Goal: Task Accomplishment & Management: Manage account settings

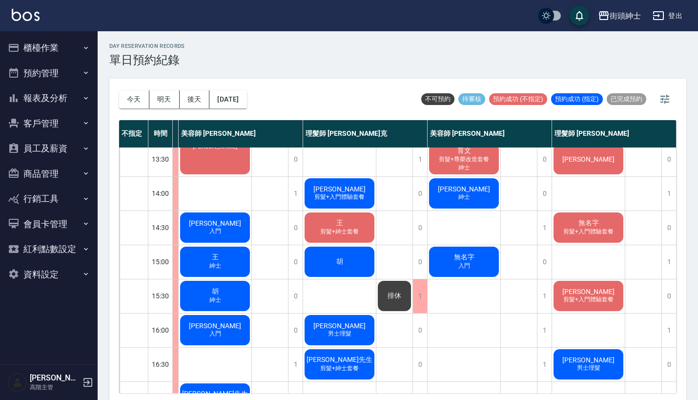
scroll to position [187, 86]
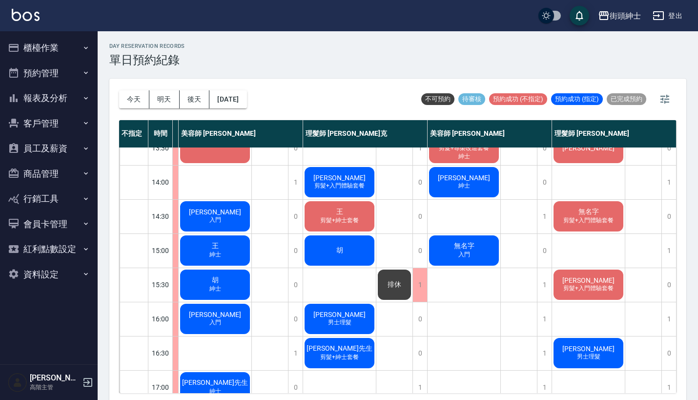
click at [470, 253] on div "無名字 入門" at bounding box center [463, 250] width 73 height 33
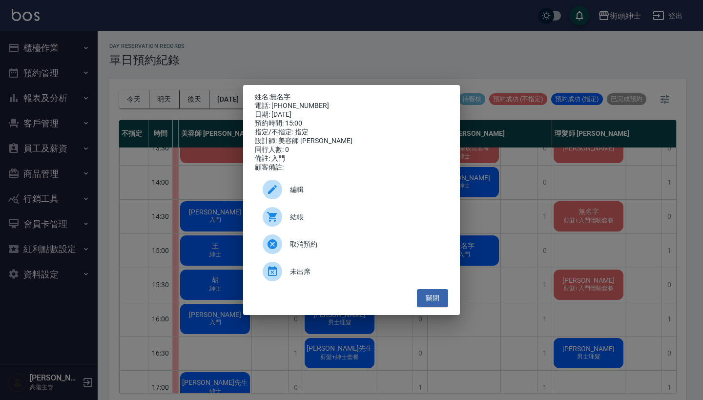
click at [394, 190] on span "編輯" at bounding box center [365, 189] width 150 height 10
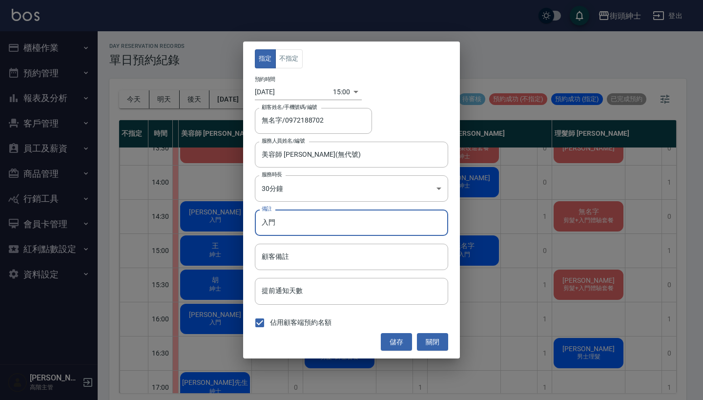
click at [374, 226] on input "入門" at bounding box center [351, 222] width 193 height 26
type input "入門改紳士"
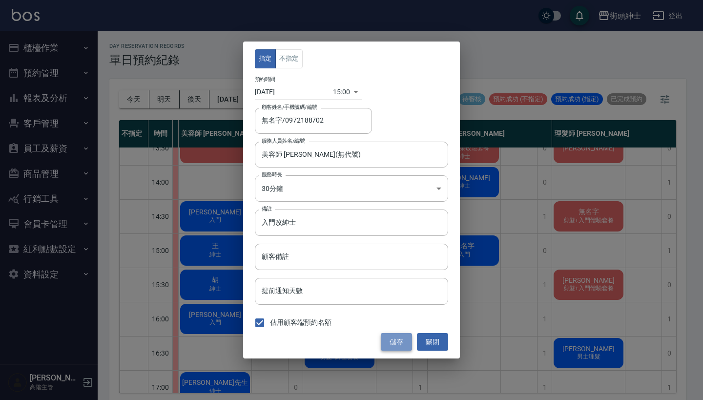
click at [394, 339] on button "儲存" at bounding box center [396, 342] width 31 height 18
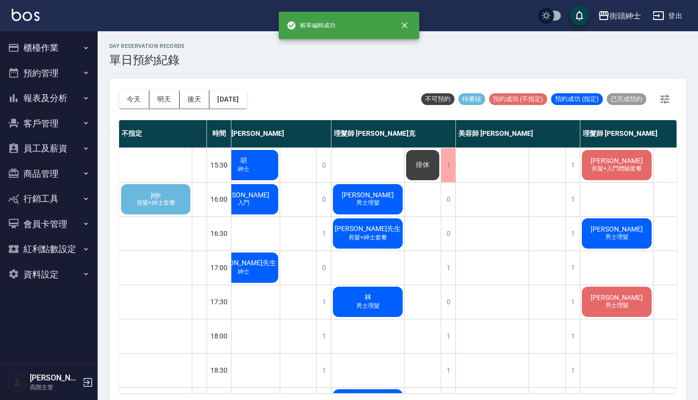
scroll to position [307, 112]
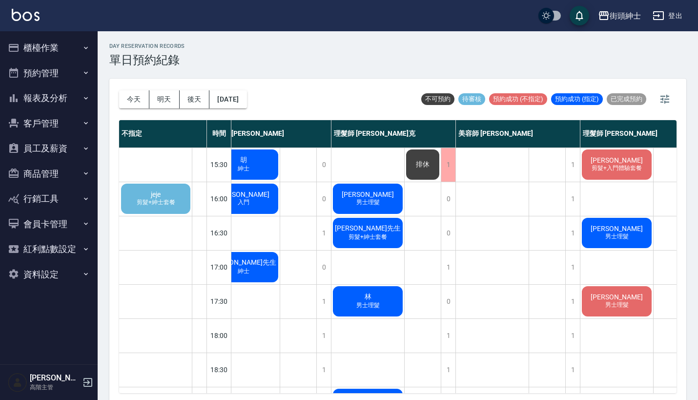
click at [167, 202] on span "剪髮+紳士套餐" at bounding box center [156, 202] width 42 height 8
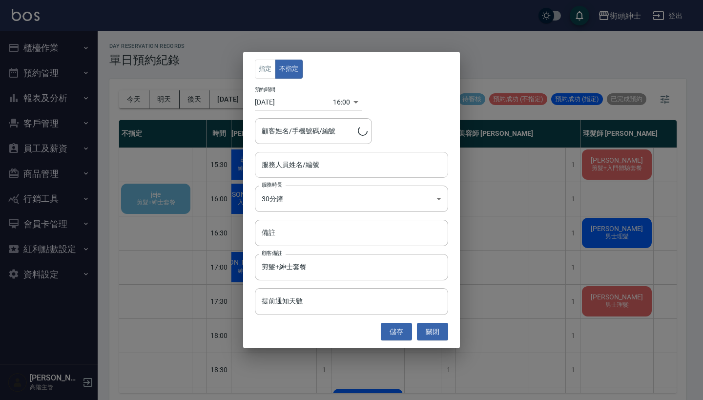
type input "jeje/0911847222"
click at [319, 160] on input "服務人員姓名/編號" at bounding box center [351, 164] width 184 height 17
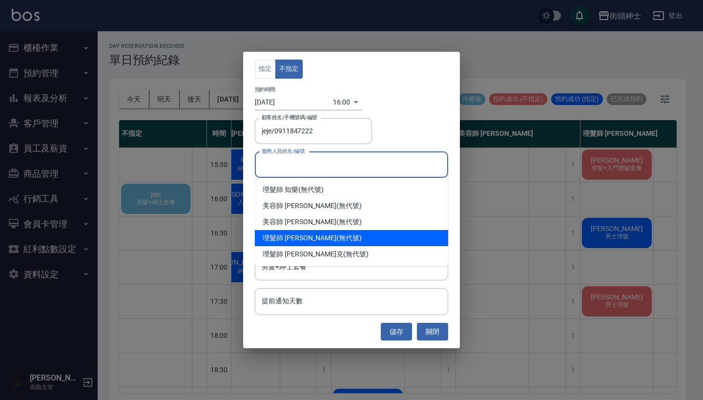
click at [335, 239] on div "理髮師 eric (無代號)" at bounding box center [351, 238] width 193 height 16
type input "理髮師 eric(無代號)"
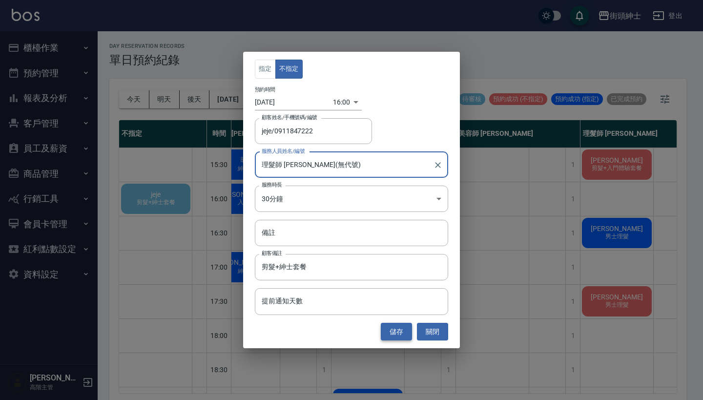
click at [396, 334] on button "儲存" at bounding box center [396, 332] width 31 height 18
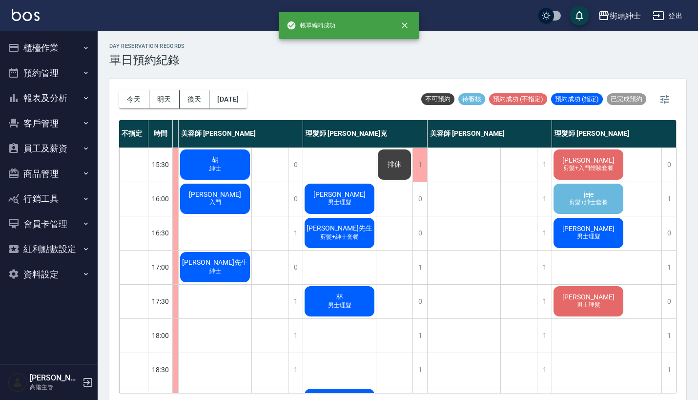
scroll to position [307, 82]
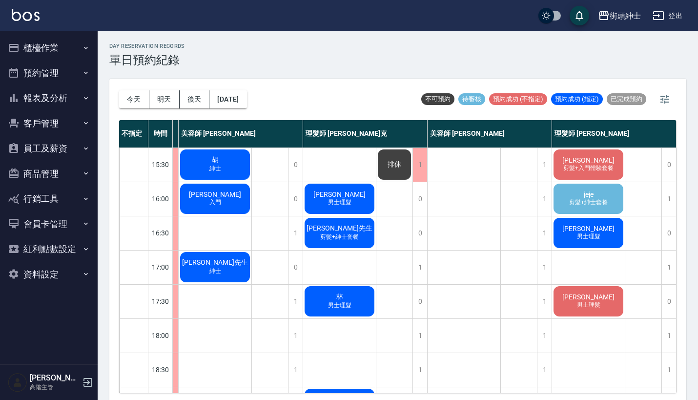
click at [613, 194] on div "jeje 剪髮+紳士套餐" at bounding box center [588, 198] width 73 height 33
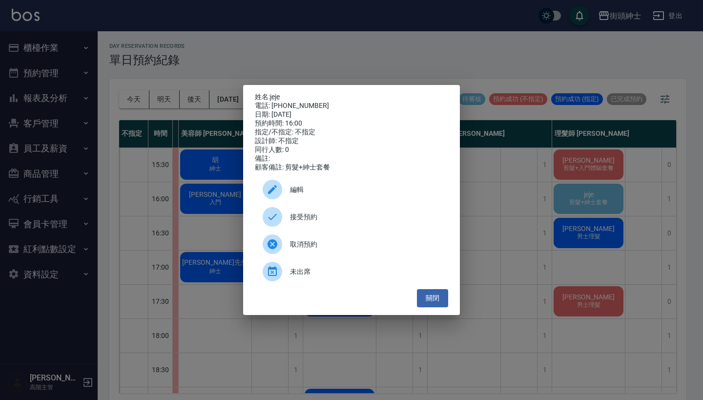
click at [346, 222] on span "接受預約" at bounding box center [365, 217] width 150 height 10
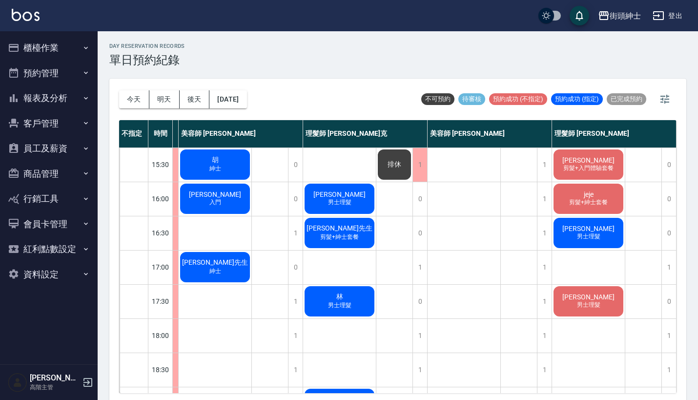
click at [569, 199] on span "剪髮+紳士套餐" at bounding box center [588, 202] width 42 height 8
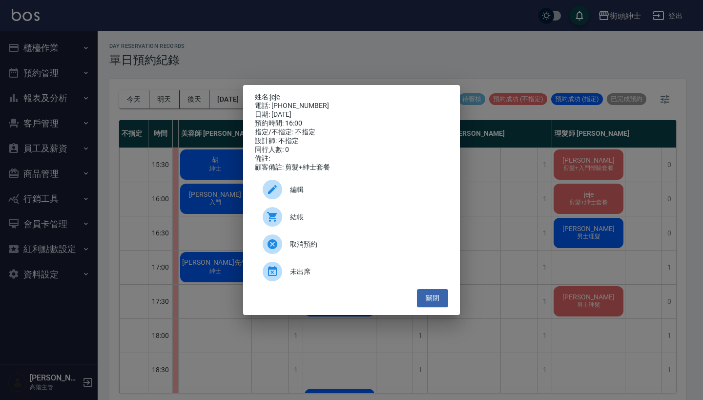
drag, startPoint x: 314, startPoint y: 101, endPoint x: 272, endPoint y: 95, distance: 42.0
click at [272, 95] on div "姓名: jeje 電話: 0911847222 日期: 2025/09/22 預約時間: 16:00 指定/不指定: 不指定 設計師: 不指定 同行人數: 0…" at bounding box center [351, 132] width 193 height 79
copy div "姓名: jeje 電話: 0911847222"
click at [479, 59] on div "姓名: jeje 電話: 0911847222 日期: 2025/09/22 預約時間: 16:00 指定/不指定: 不指定 設計師: 不指定 同行人數: 0…" at bounding box center [351, 200] width 703 height 400
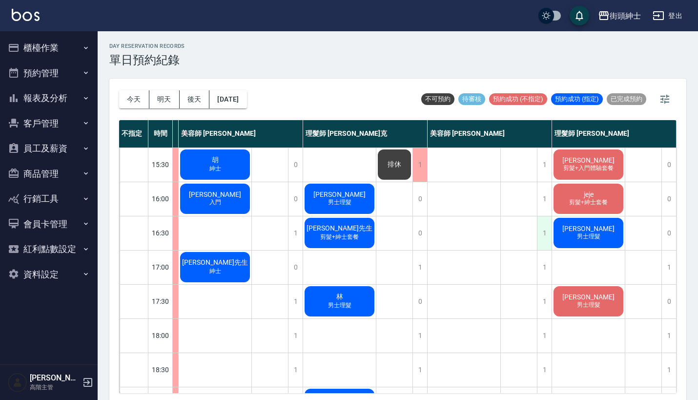
click at [539, 243] on div "1" at bounding box center [544, 233] width 15 height 34
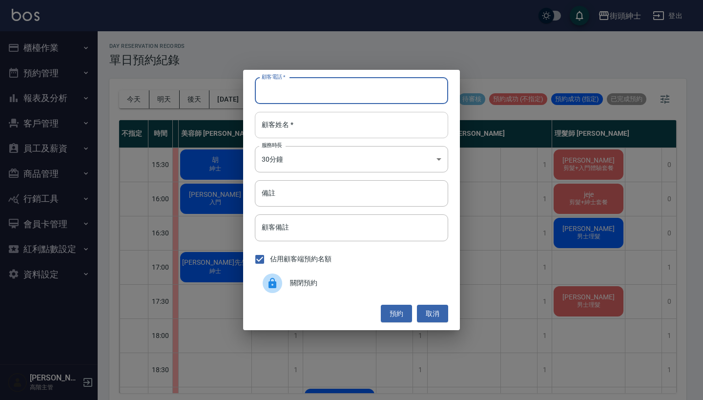
paste input "jeje 電話: 0911847222"
type input "jeje 電話: 0911847222"
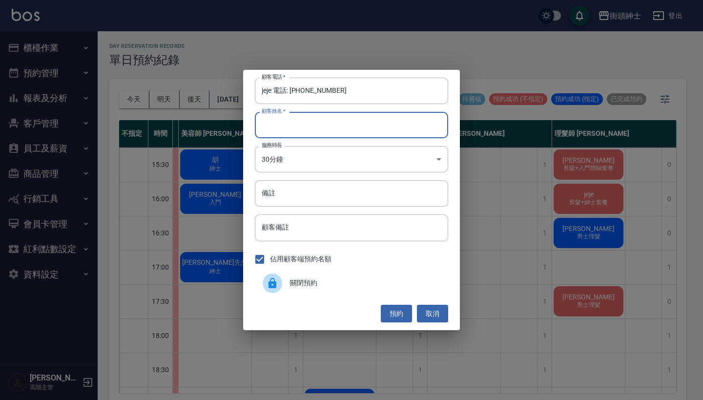
paste input "jeje 電話: 0911847222"
type input "jeje 電話: 0911847222"
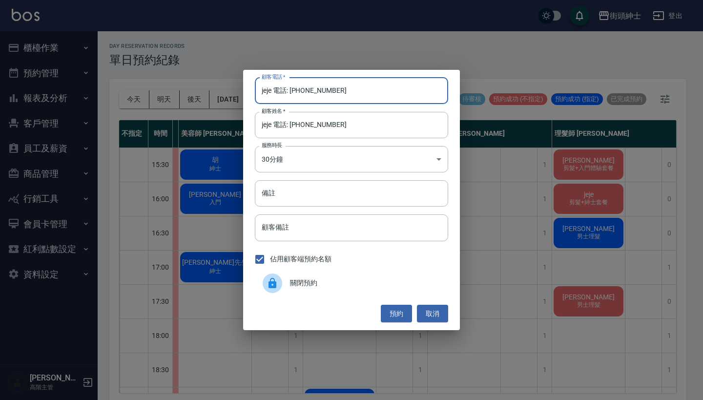
drag, startPoint x: 292, startPoint y: 91, endPoint x: 260, endPoint y: 91, distance: 32.2
click at [260, 91] on input "jeje 電話: 0911847222" at bounding box center [351, 91] width 193 height 26
type input "0911847222"
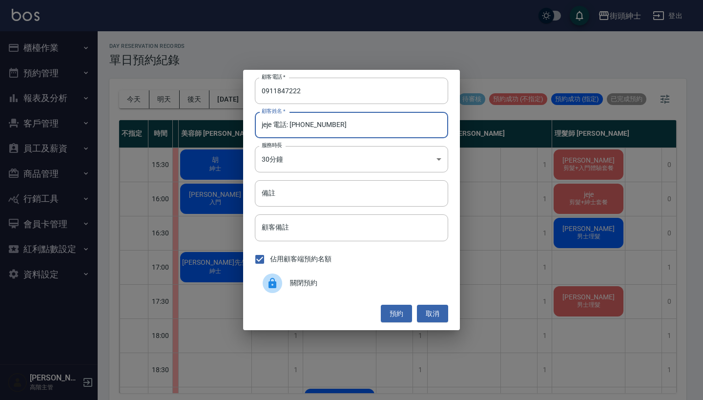
drag, startPoint x: 351, startPoint y: 129, endPoint x: 277, endPoint y: 125, distance: 74.2
click at [277, 125] on input "jeje 電話: 0911847222" at bounding box center [351, 125] width 193 height 26
type input "jeje"
click at [281, 185] on input "備註" at bounding box center [351, 193] width 193 height 26
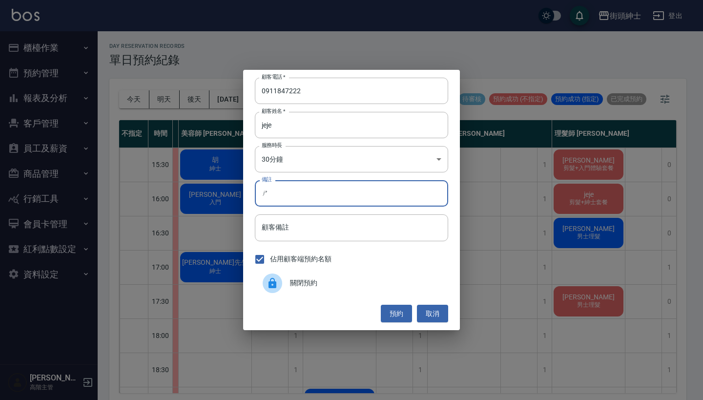
type input "師"
type input "腎"
type input "紳士"
click at [395, 312] on button "預約" at bounding box center [396, 313] width 31 height 18
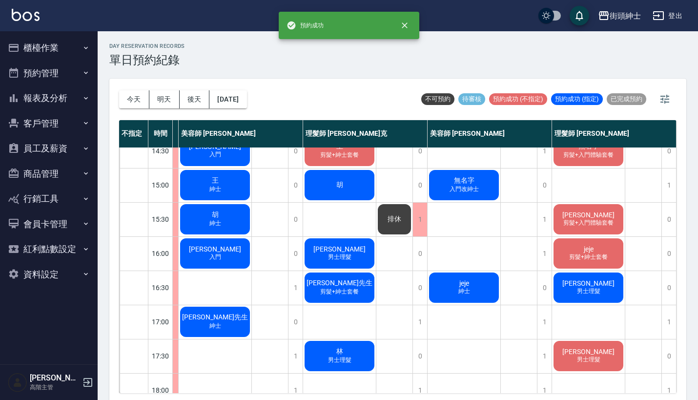
scroll to position [272, 82]
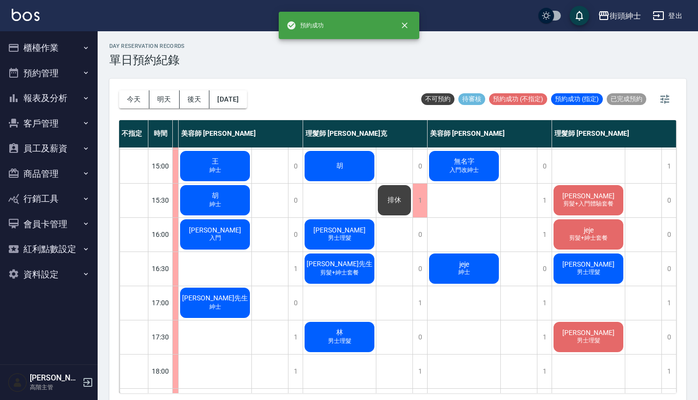
click at [485, 272] on div "jeje 紳士" at bounding box center [463, 268] width 73 height 33
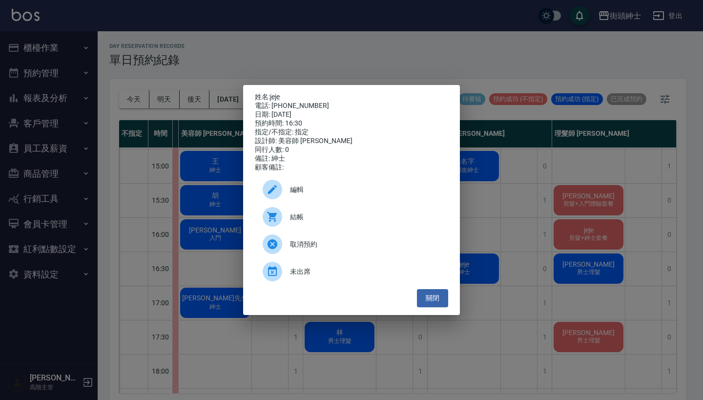
click at [326, 192] on span "編輯" at bounding box center [365, 189] width 150 height 10
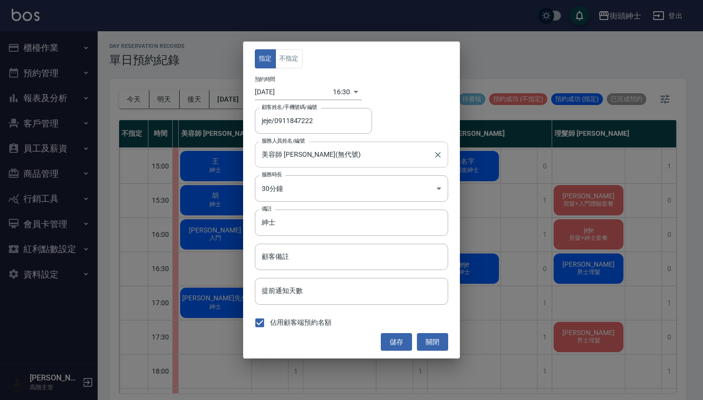
click at [316, 150] on input "美容師 小戴(無代號)" at bounding box center [344, 154] width 170 height 17
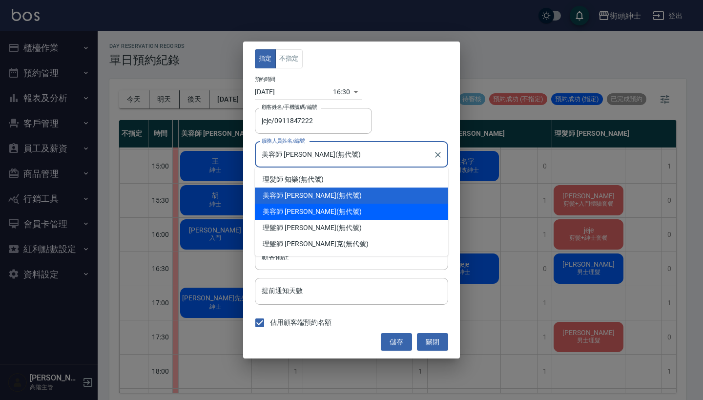
click at [324, 215] on div "美容師 Cherry (無代號)" at bounding box center [351, 211] width 193 height 16
type input "美容師 Cherry(無代號)"
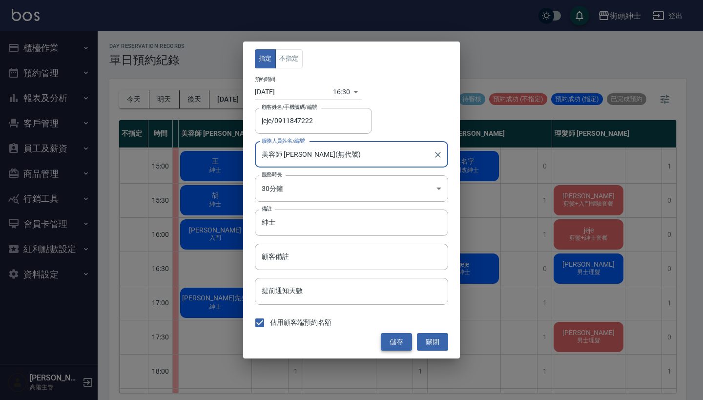
click at [401, 344] on button "儲存" at bounding box center [396, 342] width 31 height 18
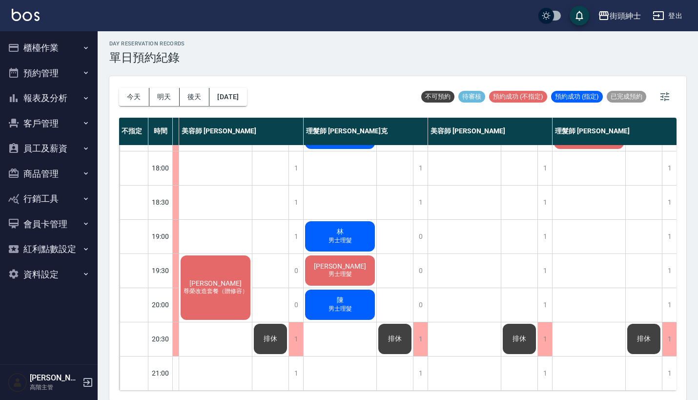
scroll to position [480, 81]
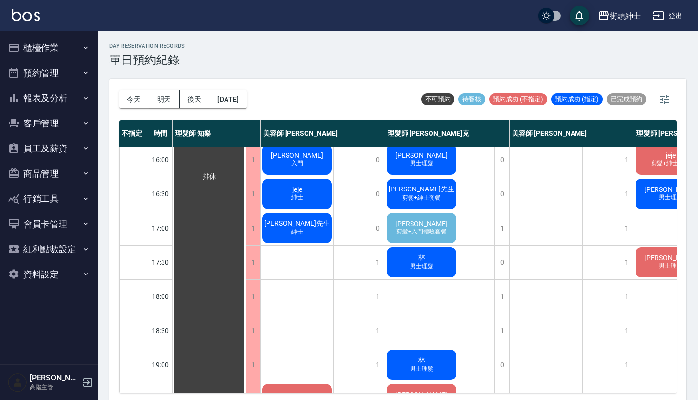
scroll to position [320, 0]
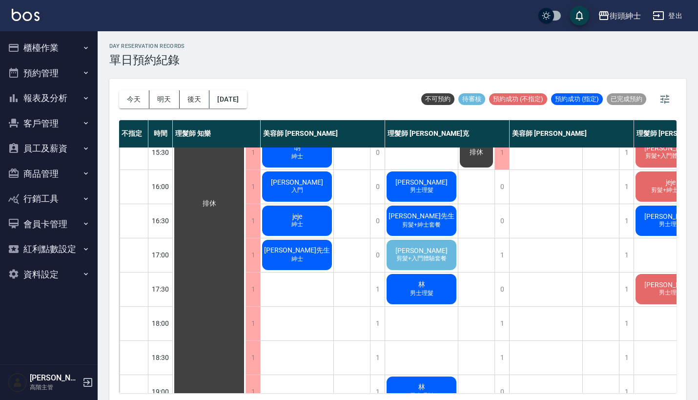
click at [434, 253] on div "鄭凱文 剪髮+入門體驗套餐" at bounding box center [421, 254] width 73 height 33
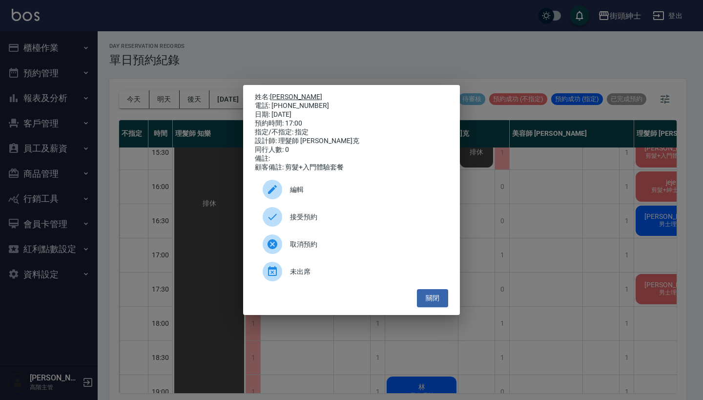
click at [286, 93] on link "[PERSON_NAME]" at bounding box center [296, 97] width 52 height 8
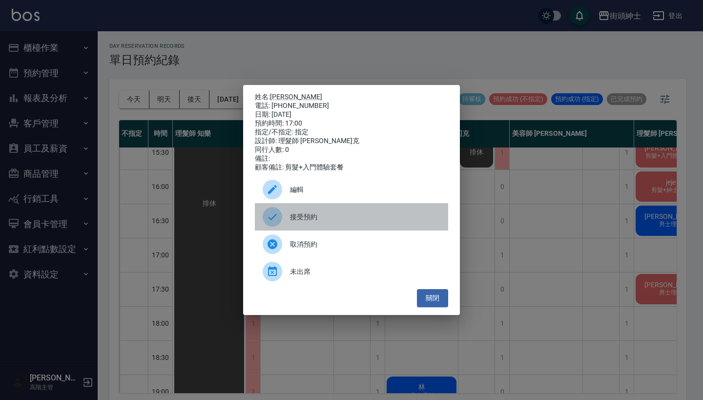
click at [312, 222] on span "接受預約" at bounding box center [365, 217] width 150 height 10
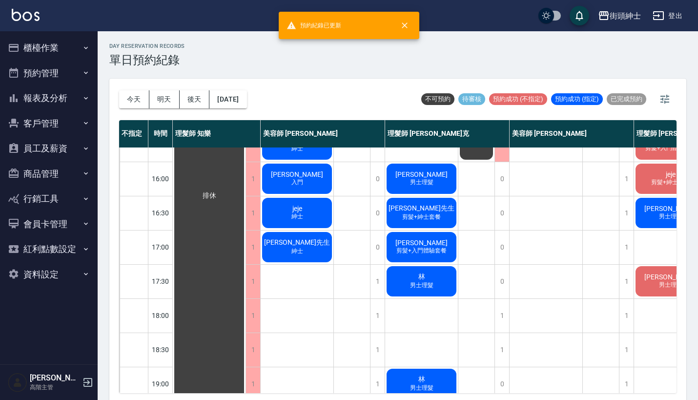
scroll to position [314, 0]
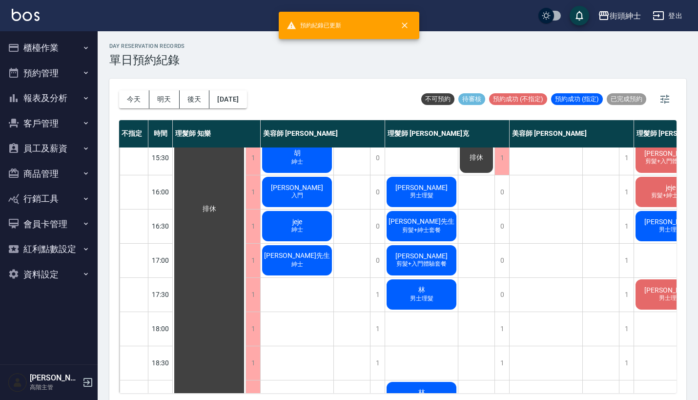
click at [419, 263] on span "剪髮+入門體驗套餐" at bounding box center [421, 264] width 54 height 8
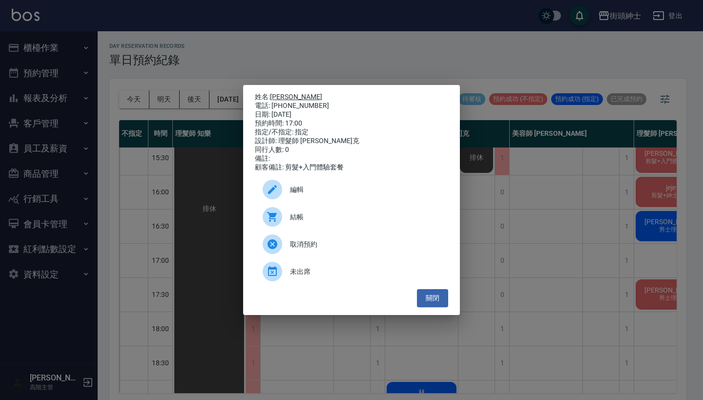
drag, startPoint x: 315, startPoint y: 101, endPoint x: 273, endPoint y: 95, distance: 42.0
click at [273, 95] on div "姓名: 鄭凱文 電話: 0971862958 日期: 2025/09/22 預約時間: 17:00 指定/不指定: 指定 設計師: 理髮師 Vic 維克 同行…" at bounding box center [351, 132] width 193 height 79
copy div "姓名: 鄭凱文 電話: 0971862958"
click at [333, 34] on div "姓名: 鄭凱文 電話: 0971862958 日期: 2025/09/22 預約時間: 17:00 指定/不指定: 指定 設計師: 理髮師 Vic 維克 同行…" at bounding box center [351, 200] width 703 height 400
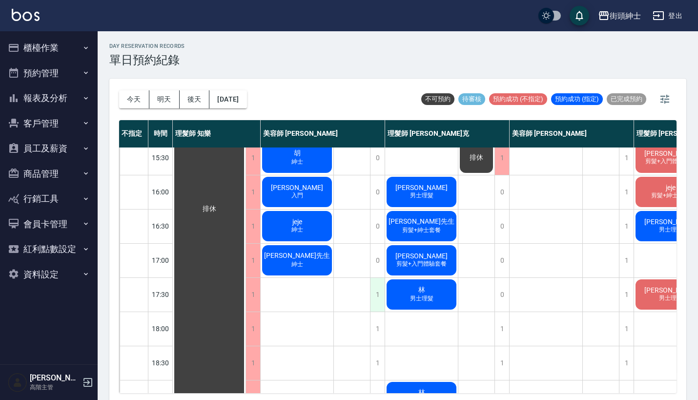
click at [380, 283] on div "1" at bounding box center [377, 295] width 15 height 34
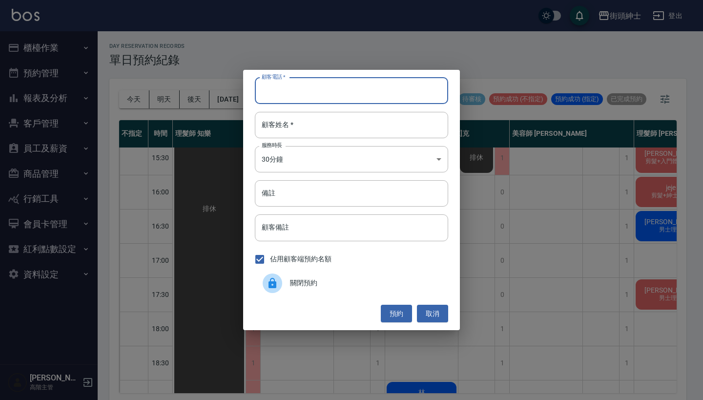
paste input "鄭凱文 電話: 0971862958"
type input "鄭凱文 電話: 0971862958"
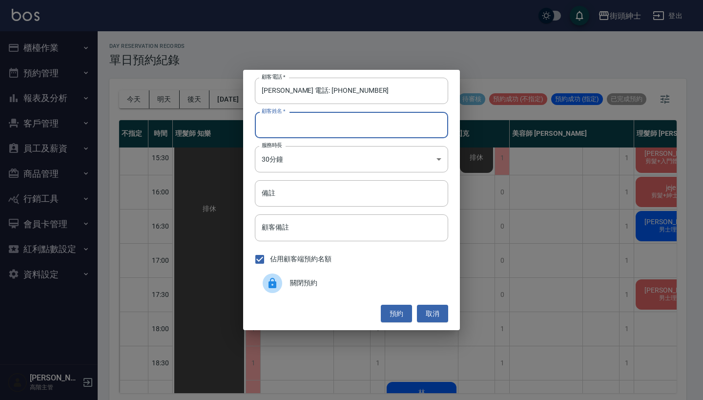
paste input "鄭凱文 電話: 0971862958"
type input "鄭凱文 電話: 0971862958"
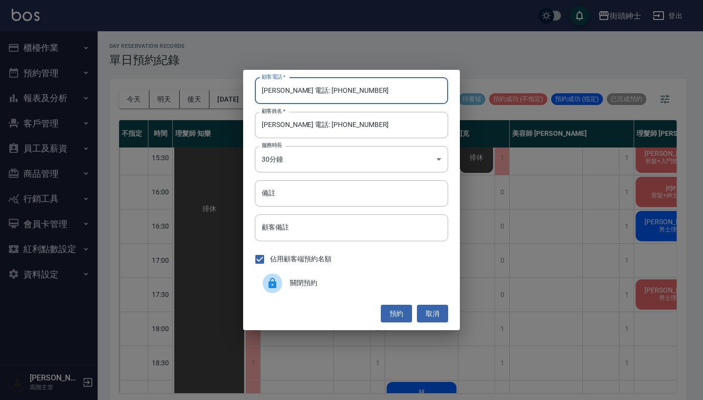
drag, startPoint x: 299, startPoint y: 92, endPoint x: 176, endPoint y: 92, distance: 122.5
click at [181, 92] on div "顧客電話   * 鄭凱文 電話: 0971862958 顧客電話   * 顧客姓名   * 鄭凱文 電話: 0971862958 顧客姓名   * 服務時長 …" at bounding box center [351, 200] width 703 height 400
type input "0971862958"
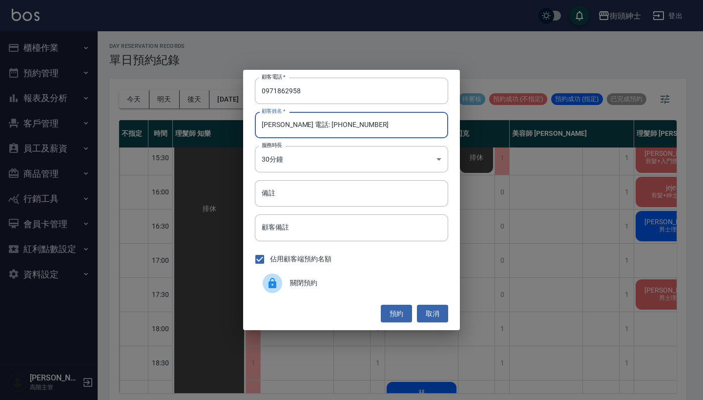
drag, startPoint x: 350, startPoint y: 123, endPoint x: 283, endPoint y: 121, distance: 66.9
click at [282, 121] on input "鄭凱文 電話: 0971862958" at bounding box center [351, 125] width 193 height 26
type input "[PERSON_NAME]"
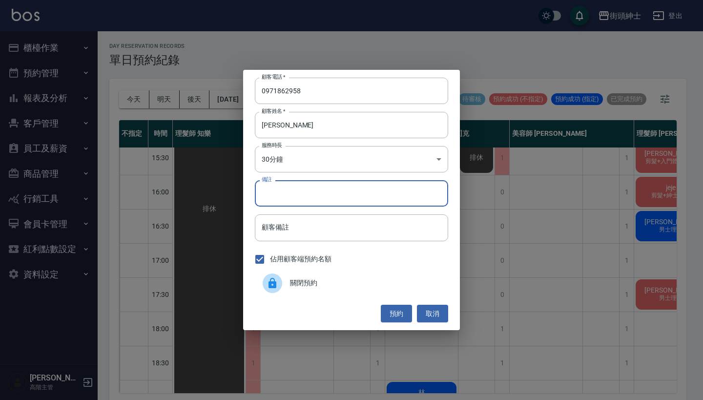
click at [364, 198] on input "備註" at bounding box center [351, 193] width 193 height 26
type input "入門"
click at [395, 316] on button "預約" at bounding box center [396, 313] width 31 height 18
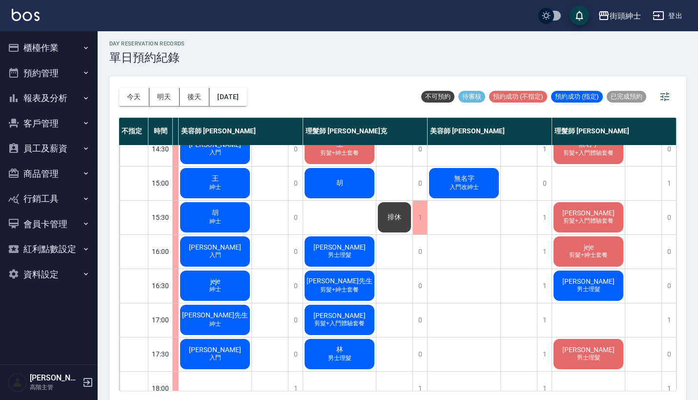
scroll to position [247, 85]
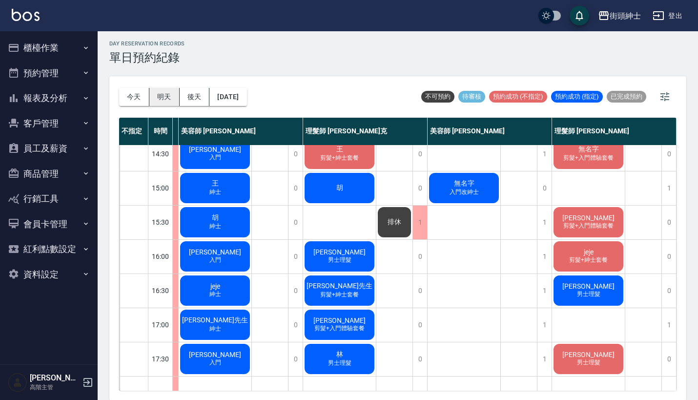
click at [166, 97] on button "明天" at bounding box center [164, 97] width 30 height 18
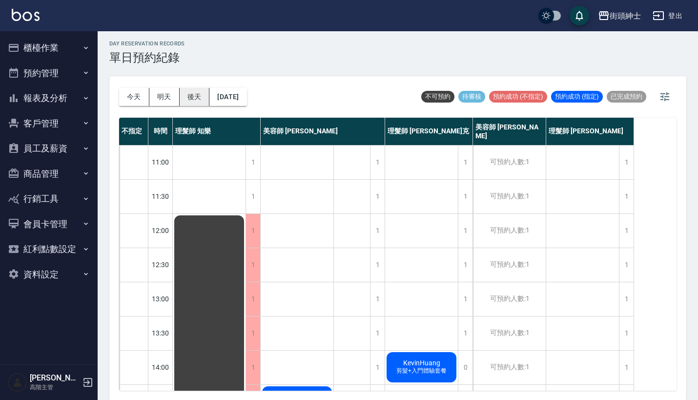
click at [193, 101] on button "後天" at bounding box center [195, 97] width 30 height 18
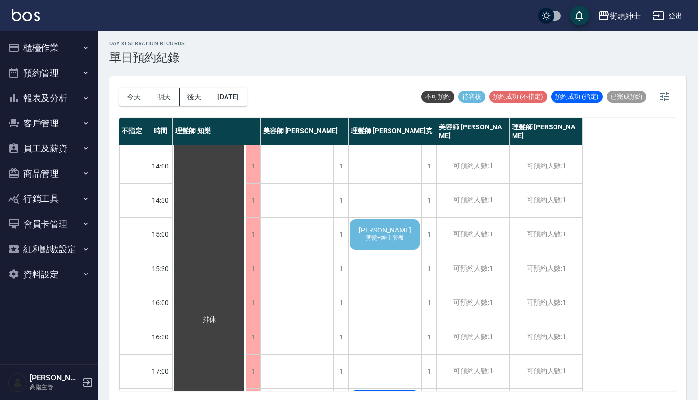
scroll to position [196, 0]
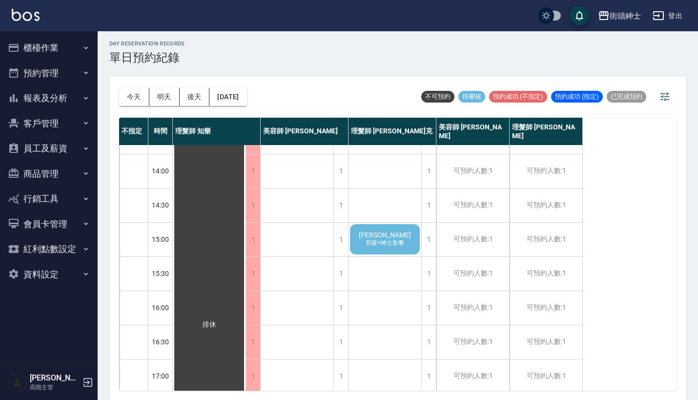
click at [392, 241] on span "剪髮+紳士套餐" at bounding box center [385, 243] width 42 height 8
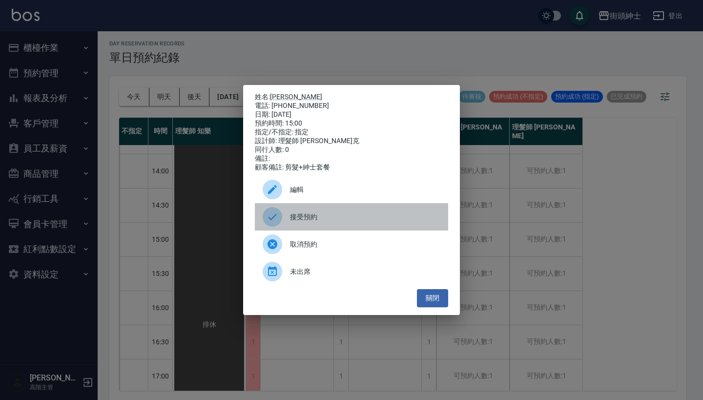
click at [310, 222] on span "接受預約" at bounding box center [365, 217] width 150 height 10
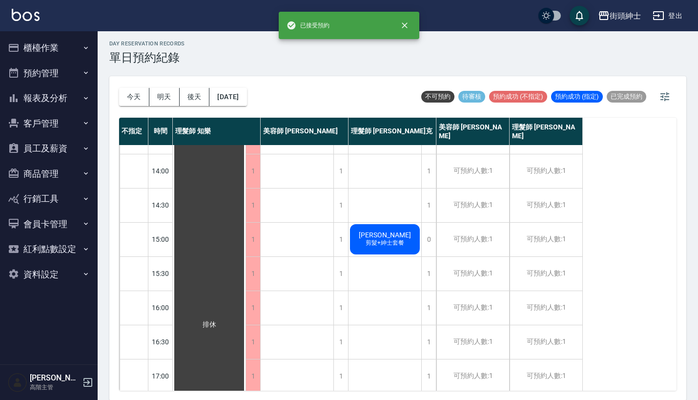
click at [397, 232] on div "蕭 剪髮+紳士套餐" at bounding box center [384, 238] width 73 height 33
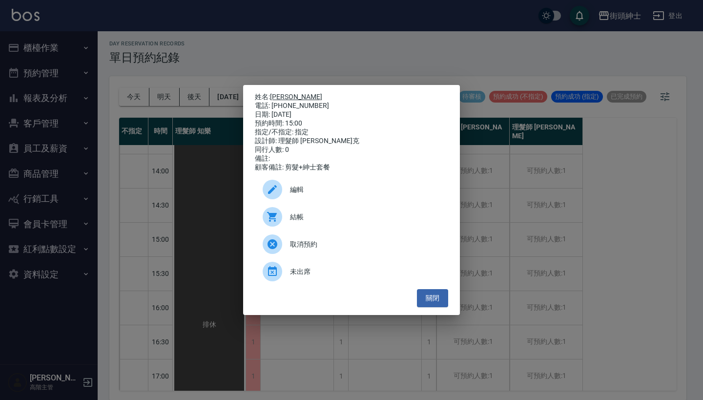
drag, startPoint x: 311, startPoint y: 104, endPoint x: 272, endPoint y: 96, distance: 40.0
click at [272, 96] on div "姓名: 蕭 電話: 0980333788 日期: 2025/09/24 預約時間: 15:00 指定/不指定: 指定 設計師: 理髮師 Vic 維克 同行人數…" at bounding box center [351, 132] width 193 height 79
copy div "姓名: 蕭 電話: 0980333788"
click at [348, 57] on div "姓名: 蕭 電話: 0980333788 日期: 2025/09/24 預約時間: 15:00 指定/不指定: 指定 設計師: 理髮師 Vic 維克 同行人數…" at bounding box center [351, 200] width 703 height 400
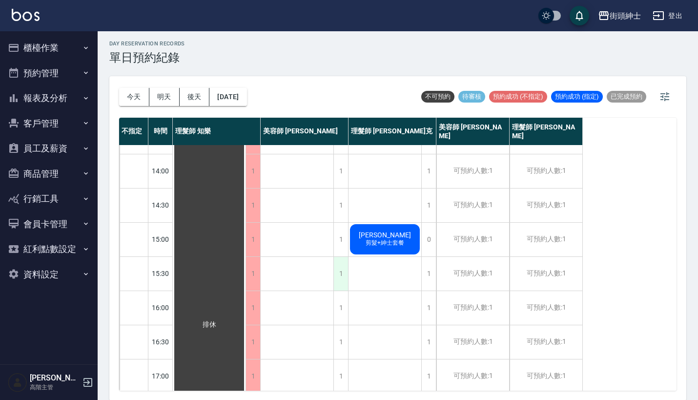
click at [344, 277] on div "1" at bounding box center [340, 274] width 15 height 34
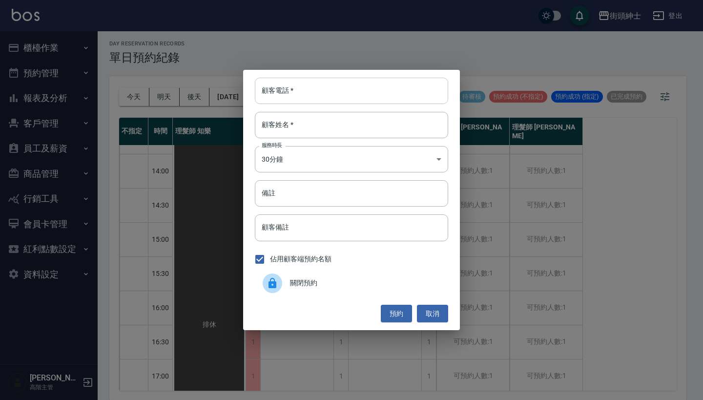
paste input "蕭 電話: 0980333788"
type input "蕭 電話: 0980333788"
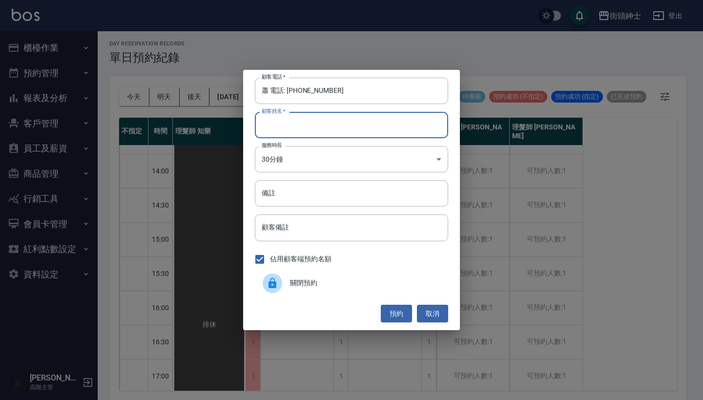
paste input "蕭 電話: 0980333788"
type input "蕭 電話: 0980333788"
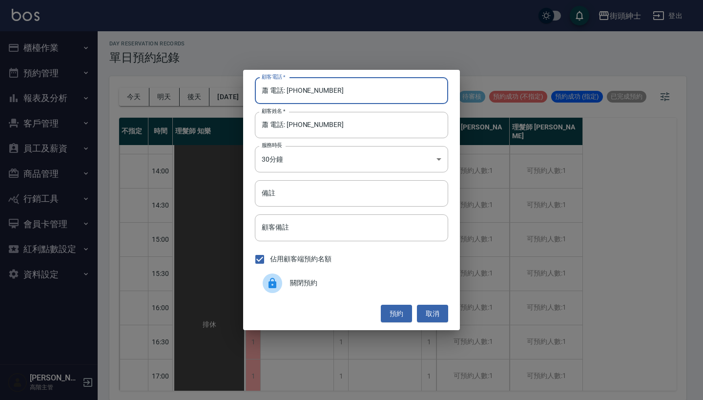
drag, startPoint x: 286, startPoint y: 92, endPoint x: 231, endPoint y: 92, distance: 54.6
click at [243, 92] on div "顧客電話   * 蕭 電話: 0980333788 顧客電話   * 顧客姓名   * 蕭 電話: 0980333788 顧客姓名   * 服務時長 30分鐘…" at bounding box center [351, 200] width 217 height 260
type input "0980333788"
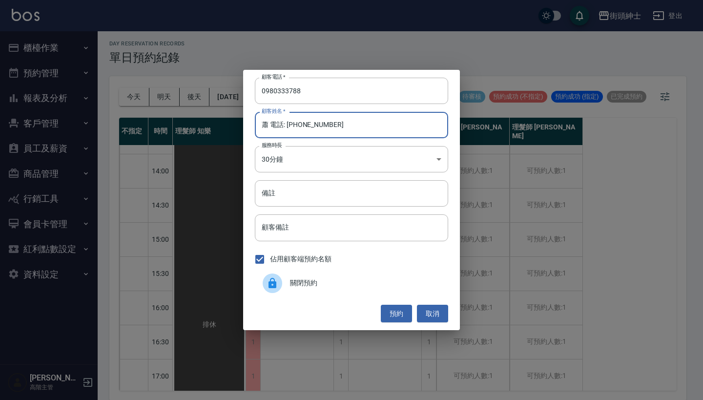
drag, startPoint x: 356, startPoint y: 132, endPoint x: 274, endPoint y: 125, distance: 82.7
click at [274, 125] on input "蕭 電話: 0980333788" at bounding box center [351, 125] width 193 height 26
type input "蕭"
click at [299, 203] on input "備註" at bounding box center [351, 193] width 193 height 26
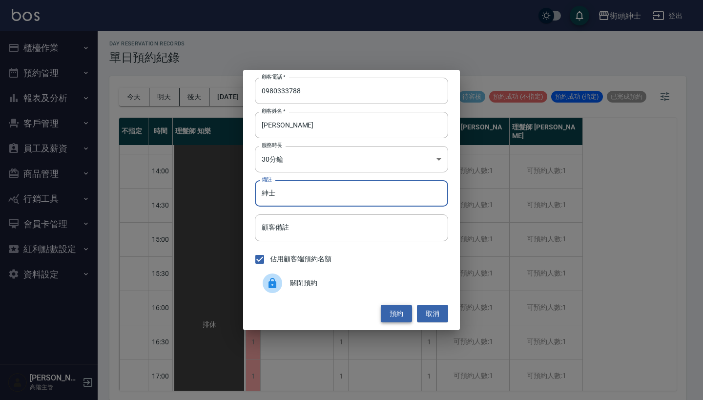
type input "紳士"
click at [401, 308] on button "預約" at bounding box center [396, 313] width 31 height 18
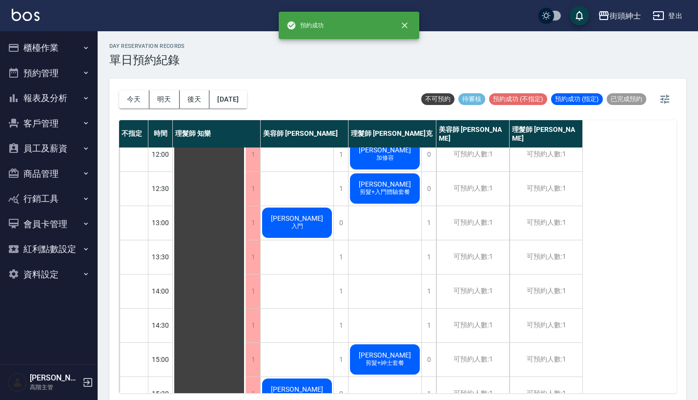
scroll to position [0, 0]
click at [240, 81] on div "今天 明天 後天 2025/09/24" at bounding box center [183, 99] width 128 height 41
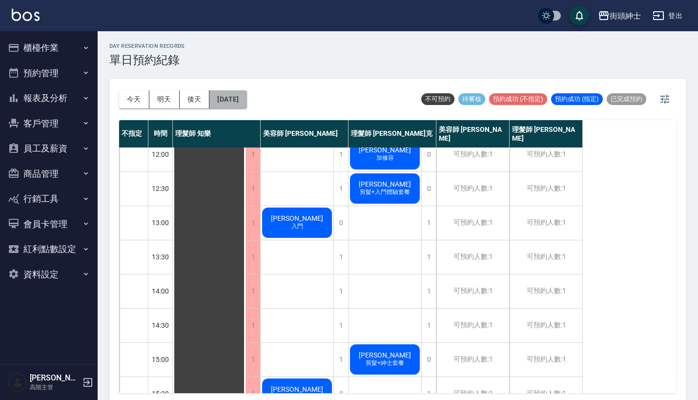
click at [242, 97] on button "2025/09/24" at bounding box center [227, 99] width 37 height 18
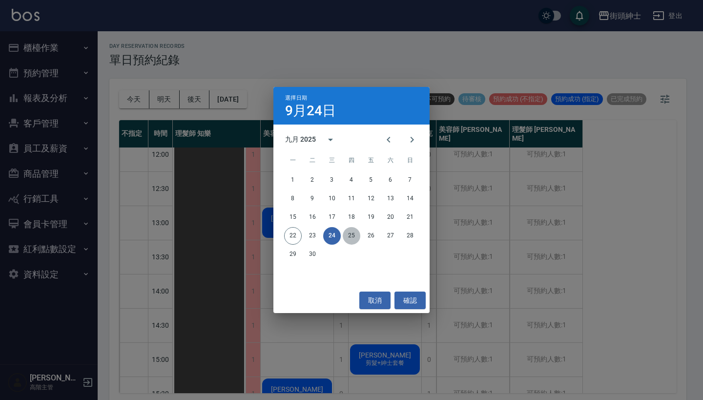
click at [347, 236] on button "25" at bounding box center [352, 236] width 18 height 18
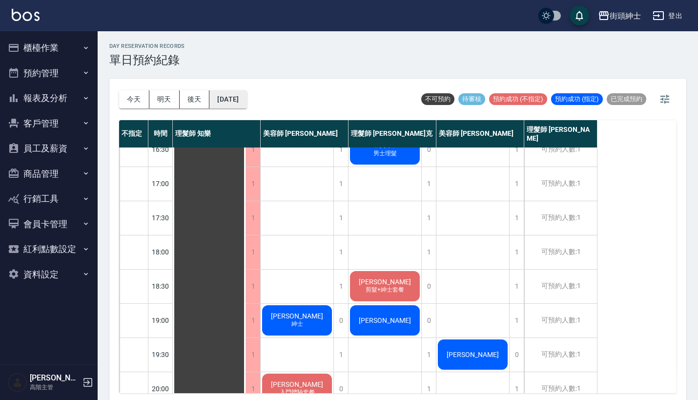
click at [236, 90] on button "2025/09/25" at bounding box center [227, 99] width 37 height 18
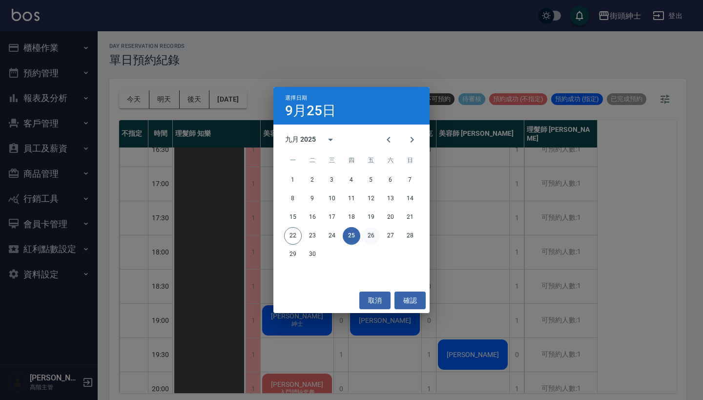
click at [377, 240] on button "26" at bounding box center [371, 236] width 18 height 18
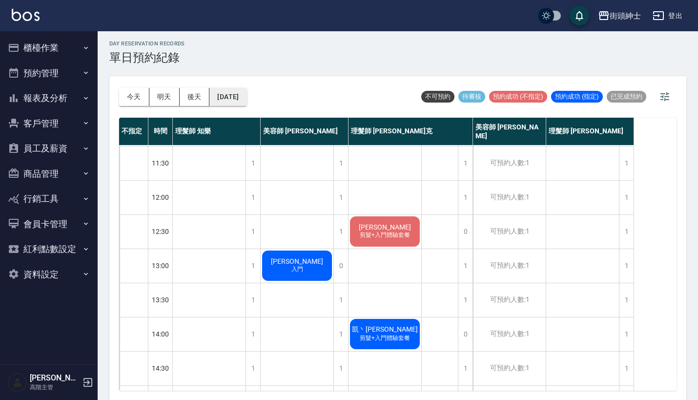
click at [246, 93] on button "2025/09/26" at bounding box center [227, 97] width 37 height 18
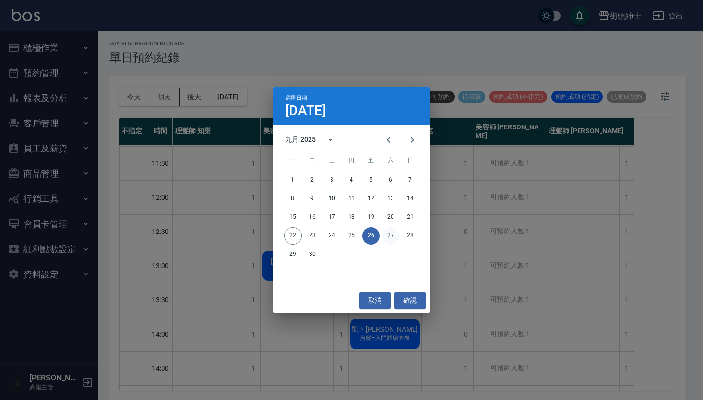
click at [386, 237] on button "27" at bounding box center [391, 236] width 18 height 18
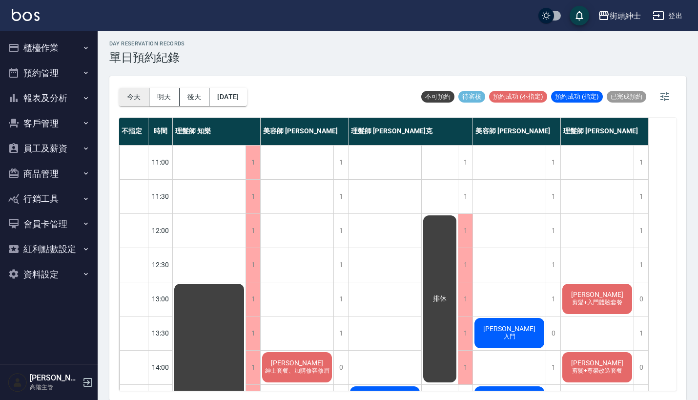
click at [132, 97] on button "今天" at bounding box center [134, 97] width 30 height 18
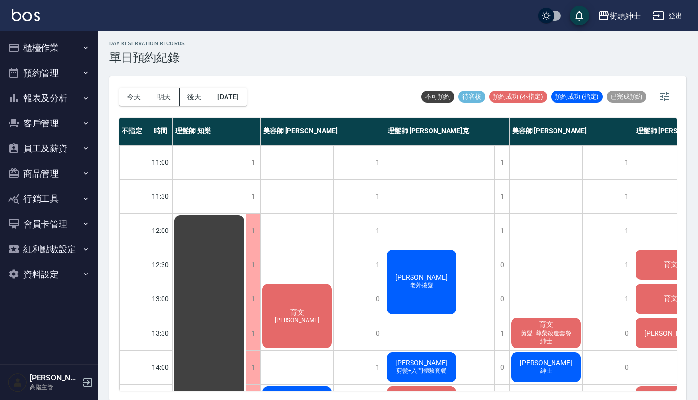
click at [53, 94] on button "報表及分析" at bounding box center [49, 97] width 90 height 25
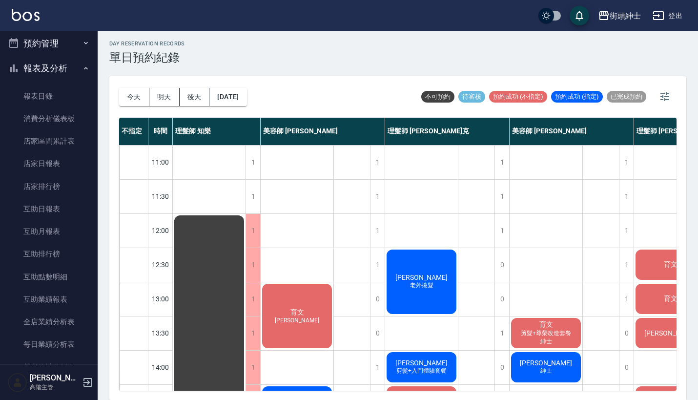
click at [61, 42] on button "預約管理" at bounding box center [49, 43] width 90 height 25
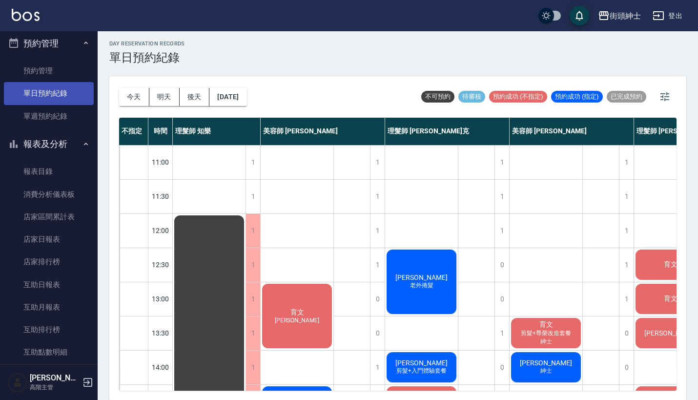
click at [62, 91] on link "單日預約紀錄" at bounding box center [49, 93] width 90 height 22
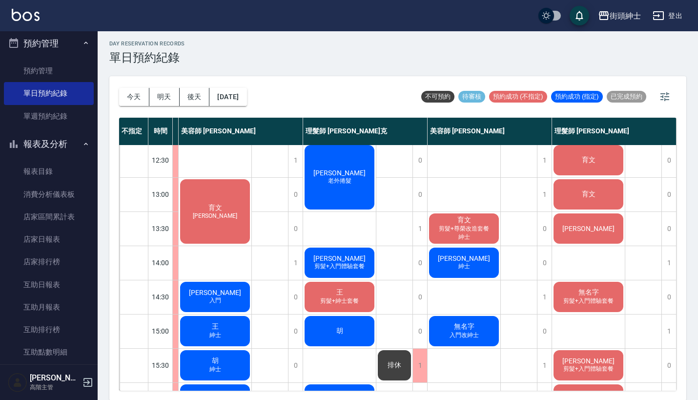
click at [460, 226] on span "剪髮+尊榮改造套餐" at bounding box center [464, 228] width 54 height 8
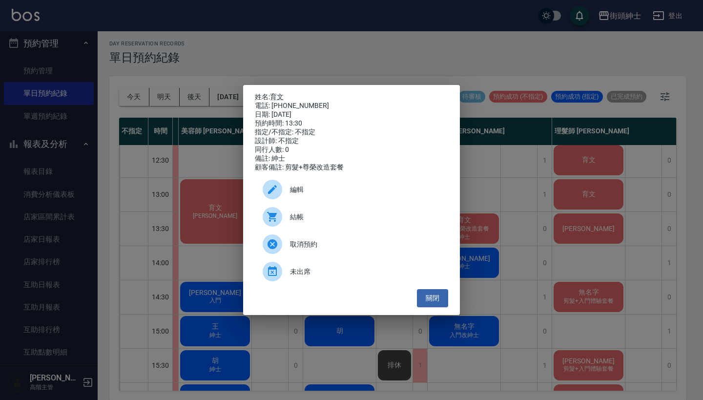
click at [321, 226] on div "結帳" at bounding box center [351, 216] width 193 height 27
click at [334, 68] on div "姓名: 育文 電話: 0936638183 日期: 2025/09/22 預約時間: 13:30 指定/不指定: 不指定 設計師: 不指定 同行人數: 0 備…" at bounding box center [351, 200] width 703 height 400
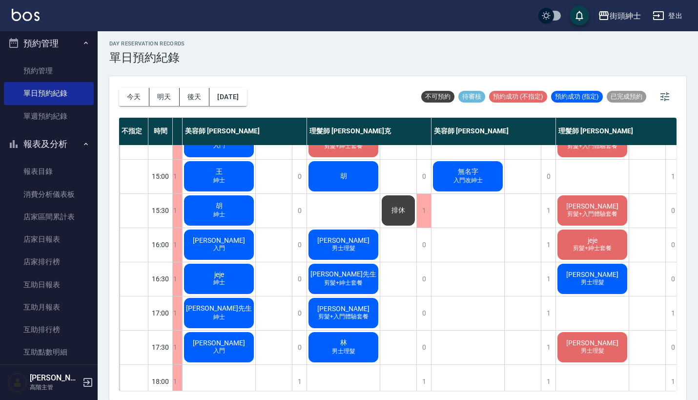
scroll to position [262, 79]
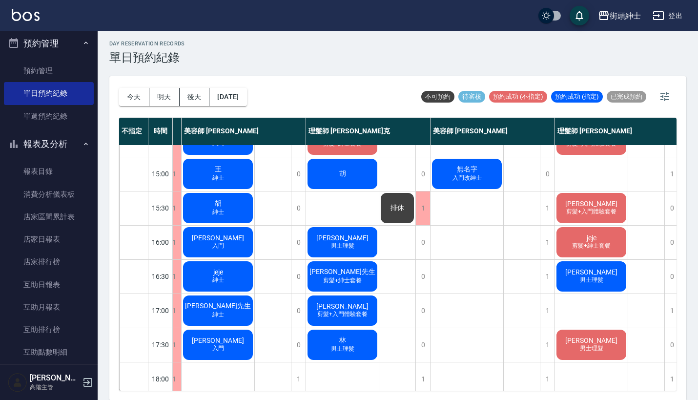
click at [230, 238] on div "高鴻倫 入門" at bounding box center [218, 241] width 73 height 33
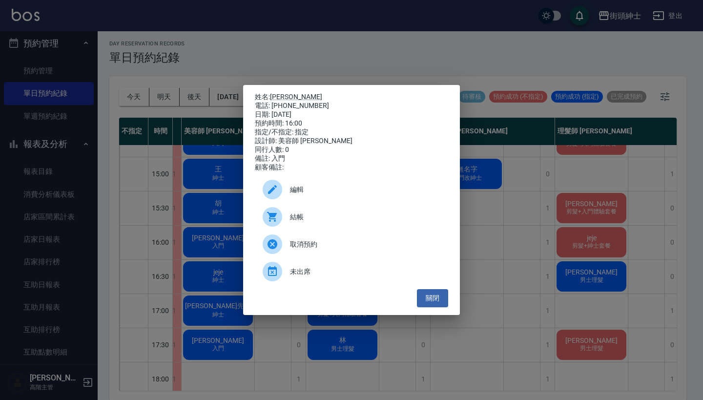
click at [512, 288] on div "姓名: 高鴻倫 電話: 0975656200 日期: 2025/09/22 預約時間: 16:00 指定/不指定: 指定 設計師: 美容師 Cherry 同行…" at bounding box center [351, 200] width 703 height 400
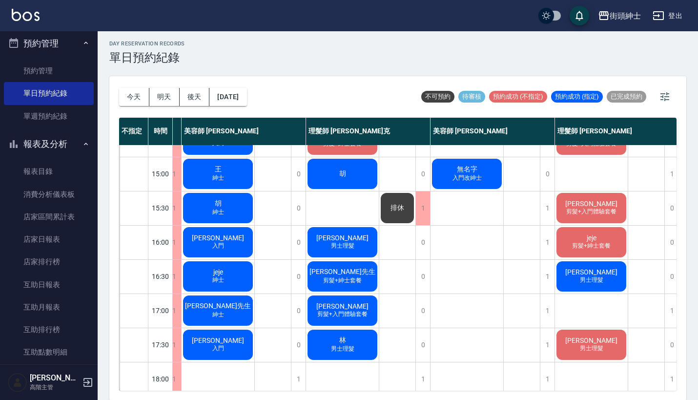
click at [235, 244] on div "高鴻倫 入門" at bounding box center [218, 241] width 73 height 33
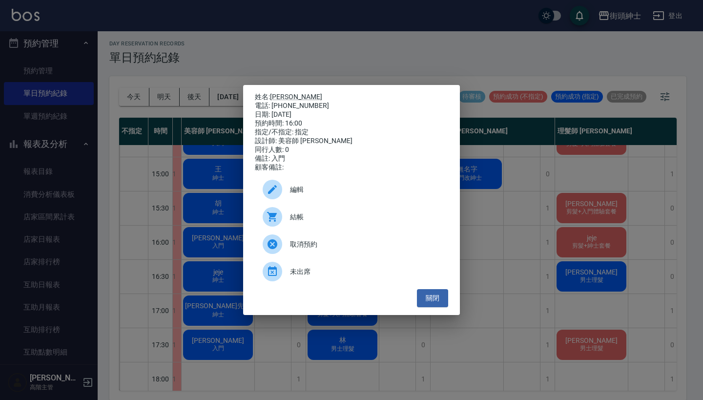
click at [346, 185] on div "編輯" at bounding box center [351, 189] width 193 height 27
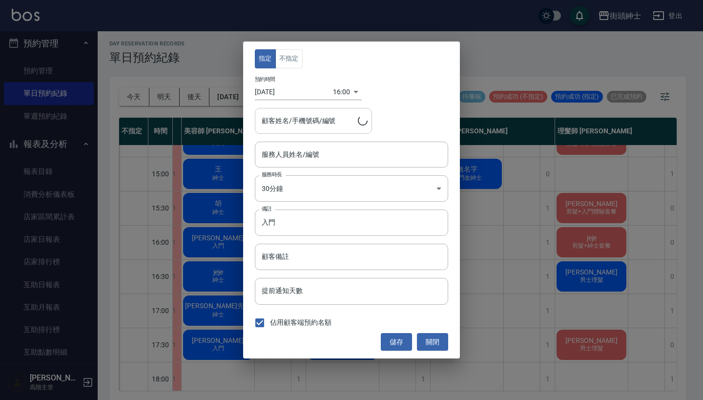
type input "美容師 Cherry(無代號)"
type input "高鴻倫/0975656200"
click at [324, 146] on input "美容師 Cherry(無代號)" at bounding box center [344, 154] width 170 height 17
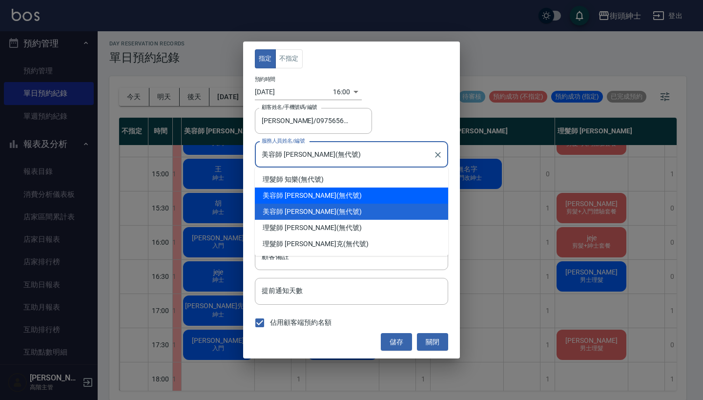
click at [320, 196] on div "美容師 小戴 (無代號)" at bounding box center [351, 195] width 193 height 16
type input "美容師 小戴(無代號)"
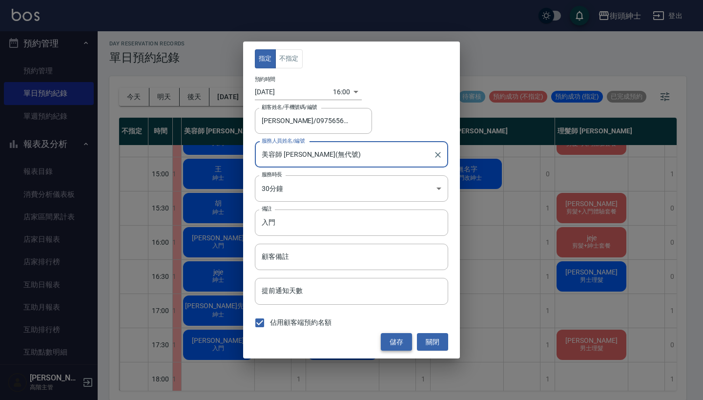
click at [396, 338] on button "儲存" at bounding box center [396, 342] width 31 height 18
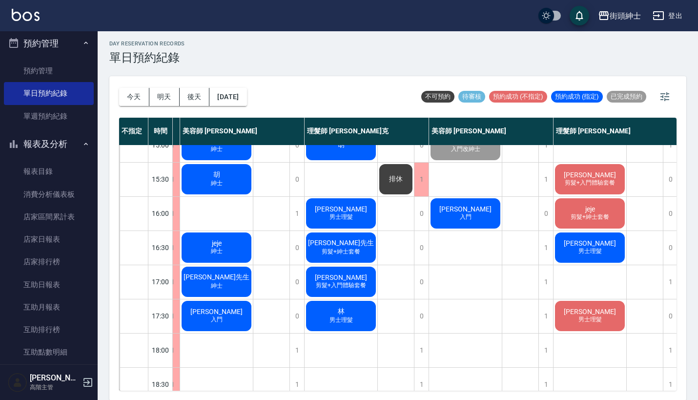
scroll to position [290, 81]
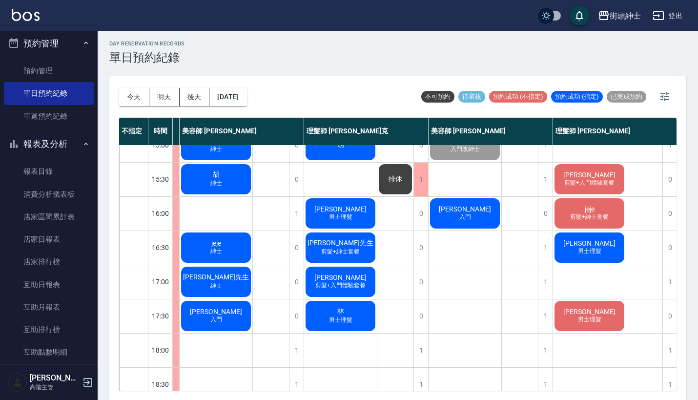
click at [613, 214] on div "jeje 剪髮+紳士套餐" at bounding box center [589, 213] width 73 height 33
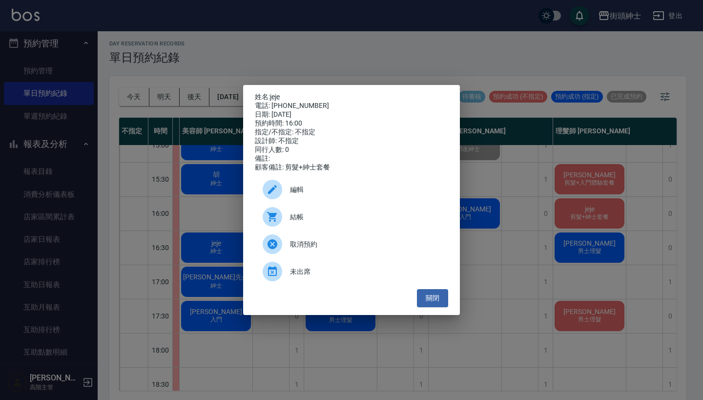
click at [384, 17] on div "姓名: jeje 電話: 0911847222 日期: 2025/09/22 預約時間: 16:00 指定/不指定: 不指定 設計師: 不指定 同行人數: 0…" at bounding box center [351, 200] width 703 height 400
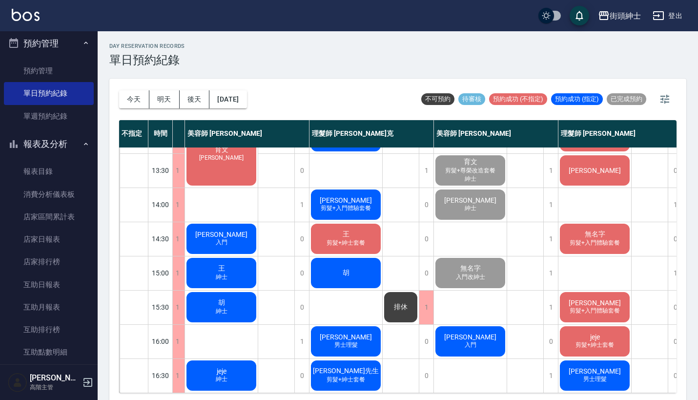
scroll to position [235, 76]
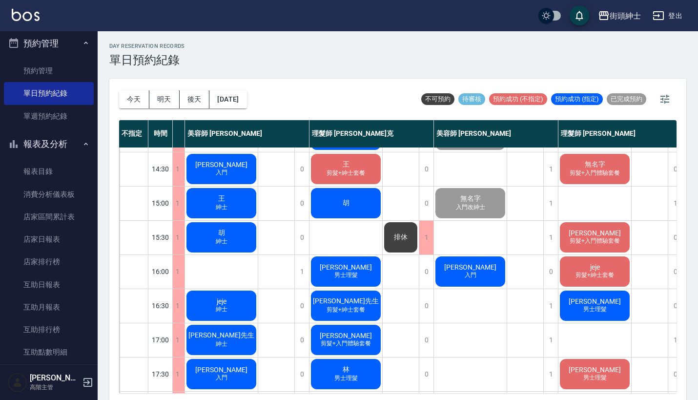
click at [605, 240] on span "剪髮+入門體驗套餐" at bounding box center [594, 241] width 54 height 8
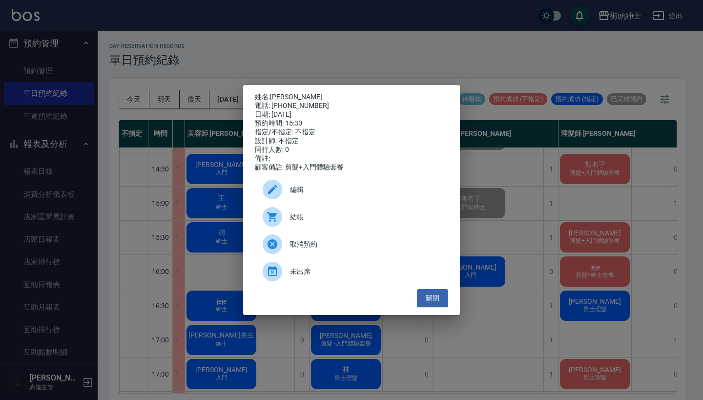
click at [352, 221] on span "結帳" at bounding box center [365, 217] width 150 height 10
click at [518, 293] on div "姓名: 高鴻倫 電話: 0975656200 日期: 2025/09/22 預約時間: 15:30 指定/不指定: 不指定 設計師: 不指定 同行人數: 0 …" at bounding box center [351, 200] width 703 height 400
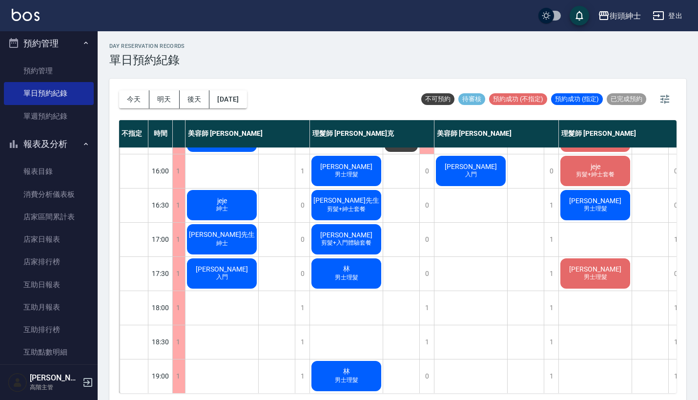
scroll to position [335, 75]
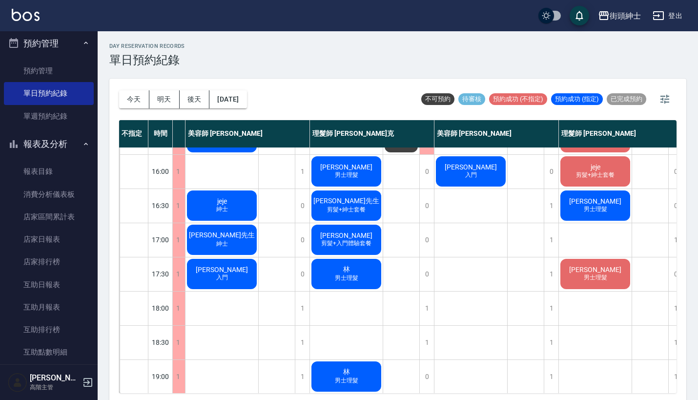
click at [241, 262] on div "鄭凱文 入門" at bounding box center [221, 273] width 73 height 33
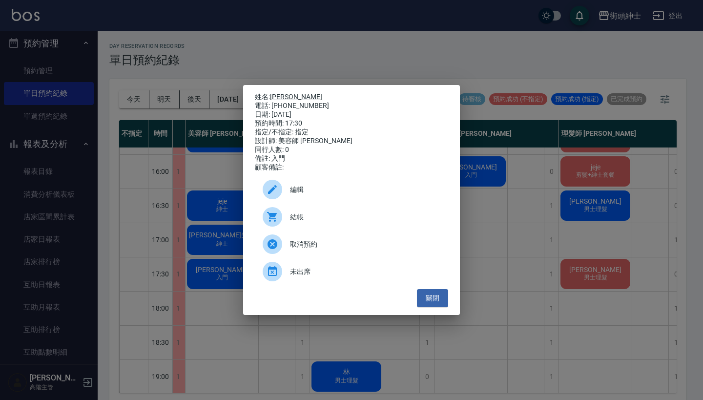
click at [309, 189] on span "編輯" at bounding box center [365, 189] width 150 height 10
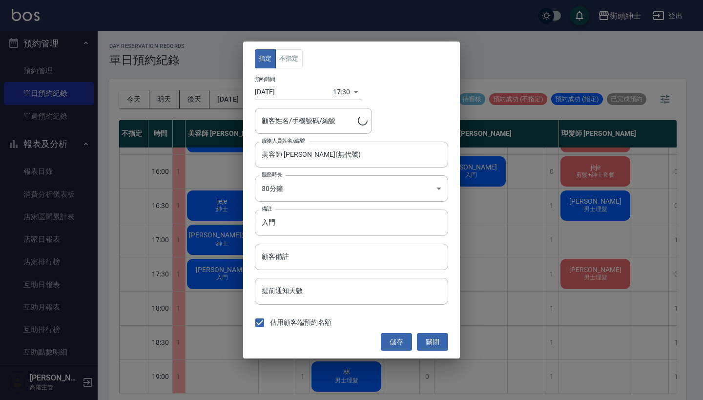
type input "鄭凱文/0971862958"
click at [303, 228] on input "入門" at bounding box center [351, 222] width 193 height 26
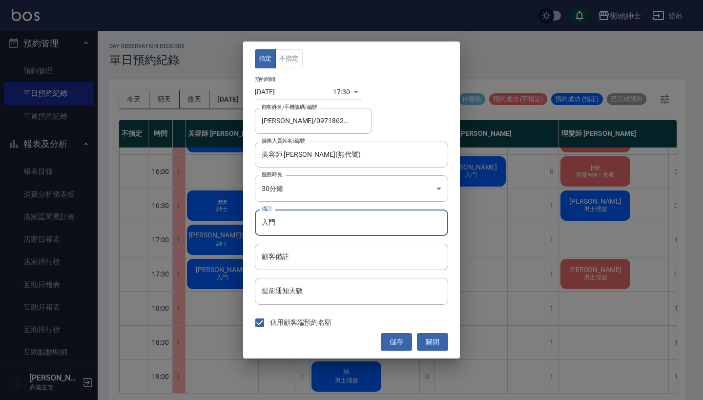
type input "入"
type input "ㄍ"
type input "紳士"
click at [393, 345] on button "儲存" at bounding box center [396, 342] width 31 height 18
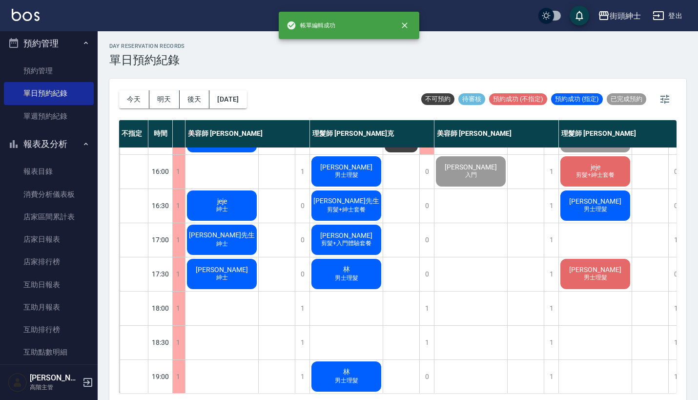
click at [355, 249] on div "鄭凱文 剪髮+入門體驗套餐" at bounding box center [346, 239] width 73 height 33
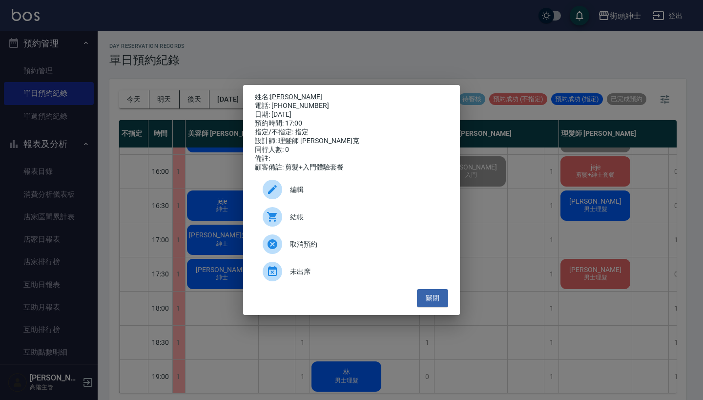
click at [360, 194] on span "編輯" at bounding box center [365, 189] width 150 height 10
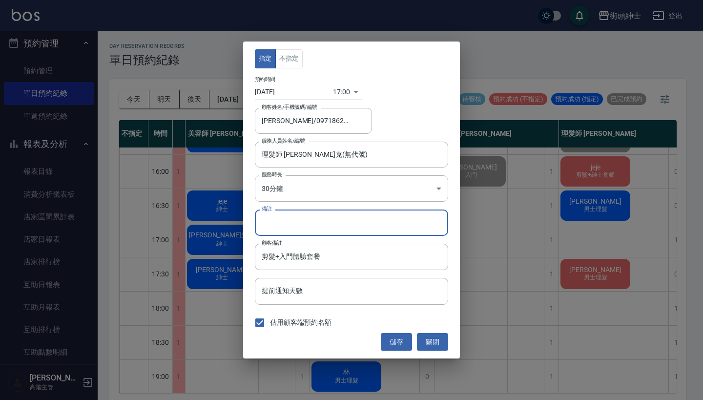
click at [327, 228] on input "備註" at bounding box center [351, 222] width 193 height 26
type input "嘎"
type input "改紳士"
click at [396, 343] on button "儲存" at bounding box center [396, 342] width 31 height 18
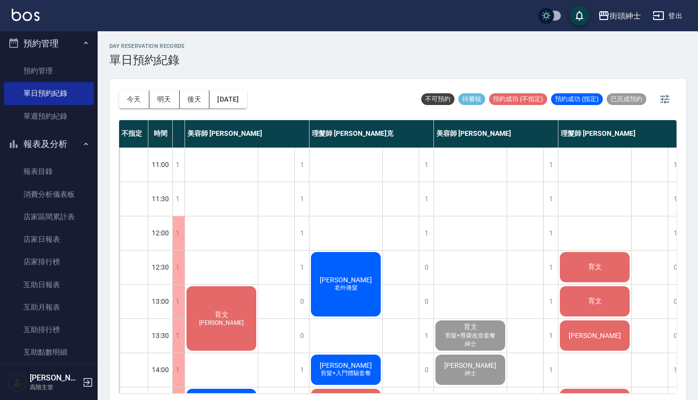
scroll to position [0, 76]
click at [162, 98] on button "明天" at bounding box center [164, 99] width 30 height 18
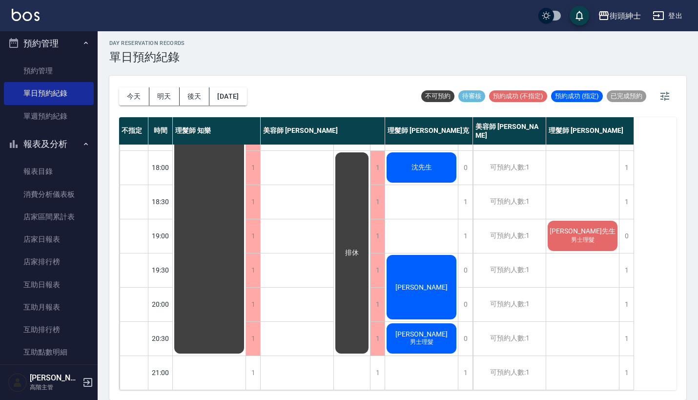
scroll to position [2, 0]
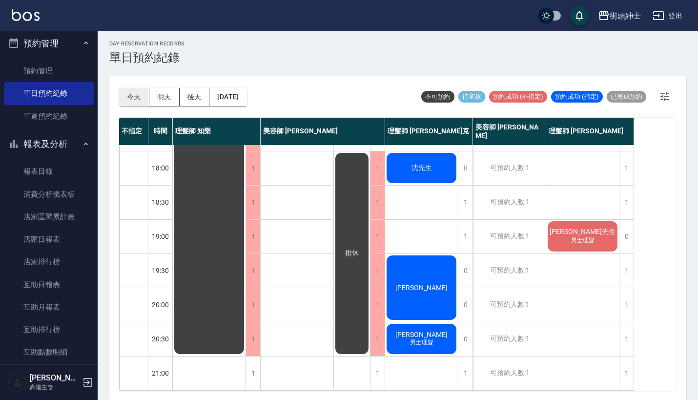
click at [142, 95] on button "今天" at bounding box center [134, 97] width 30 height 18
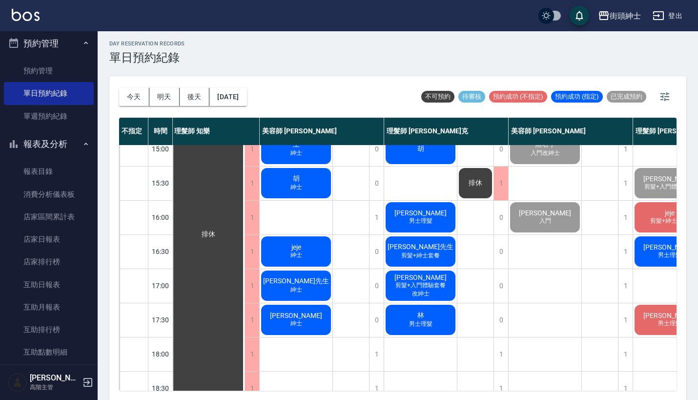
scroll to position [384, 1]
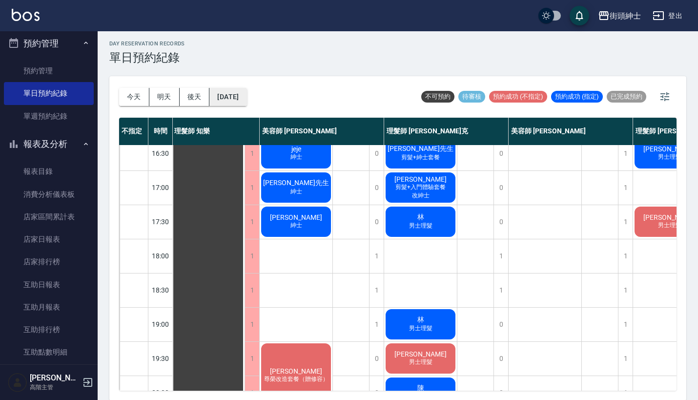
click at [241, 93] on button "[DATE]" at bounding box center [227, 97] width 37 height 18
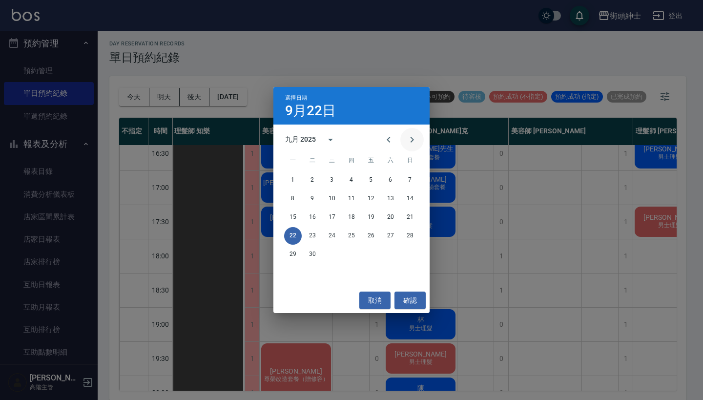
click at [416, 136] on icon "Next month" at bounding box center [412, 140] width 12 height 12
click at [388, 139] on icon "Previous month" at bounding box center [387, 140] width 3 height 6
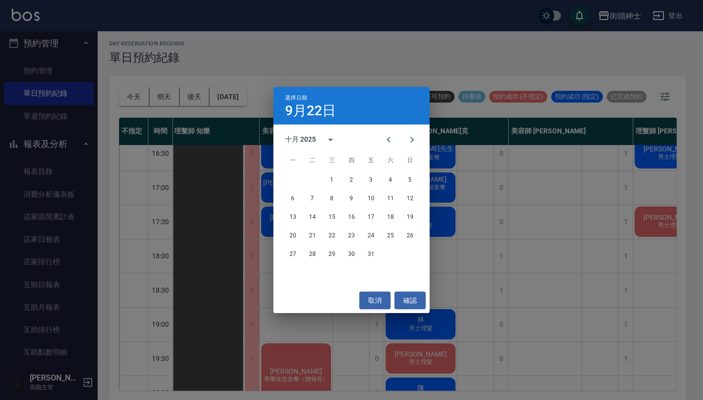
click at [418, 48] on div "選擇日期 9月22日 十月 2025 一 二 三 四 五 六 日 1 2 3 4 5 6 7 8 9 10 11 12 13 14 15 16 17 18 1…" at bounding box center [351, 200] width 703 height 400
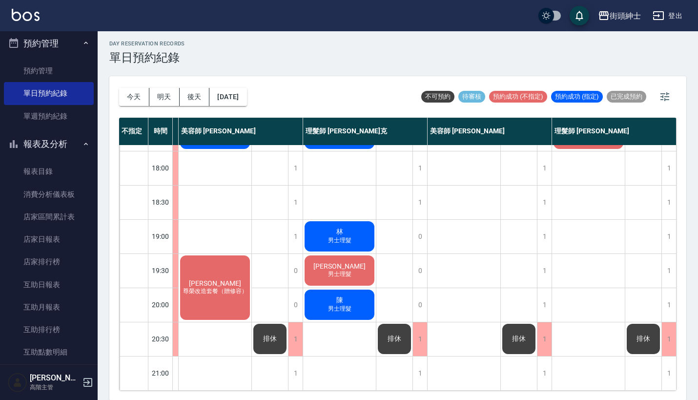
scroll to position [480, 87]
click at [134, 91] on button "今天" at bounding box center [134, 97] width 30 height 18
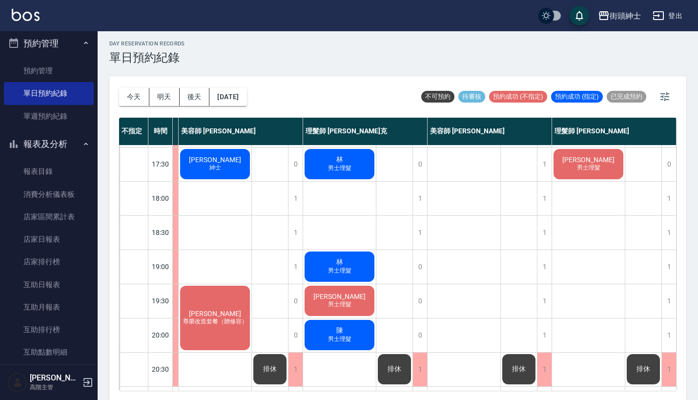
scroll to position [443, 84]
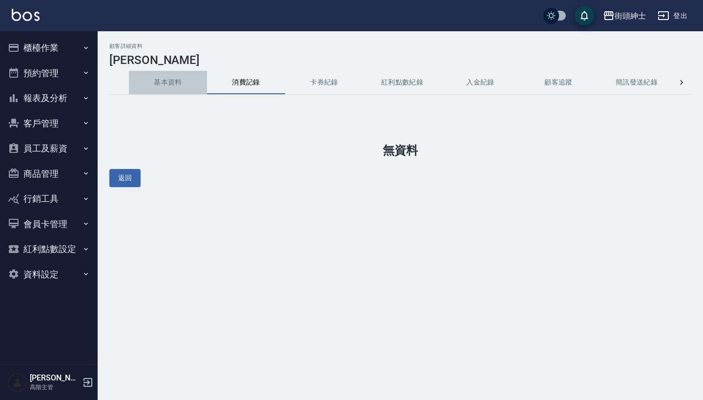
click at [176, 80] on button "基本資料" at bounding box center [168, 82] width 78 height 23
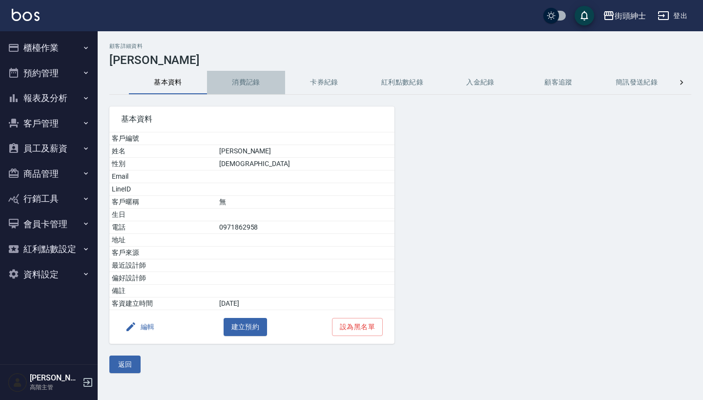
click at [267, 83] on button "消費記錄" at bounding box center [246, 82] width 78 height 23
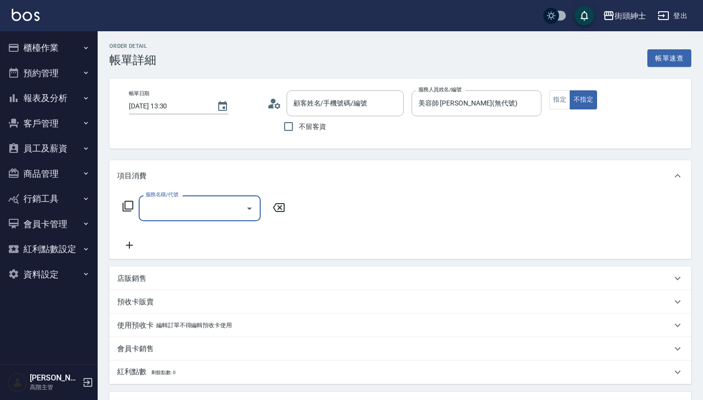
type input "育文/0936638183/null"
click at [204, 201] on input "服務名稱/代號" at bounding box center [192, 208] width 99 height 17
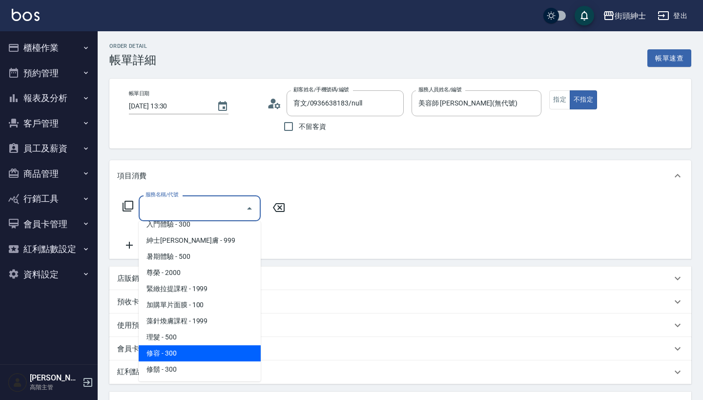
scroll to position [89, 0]
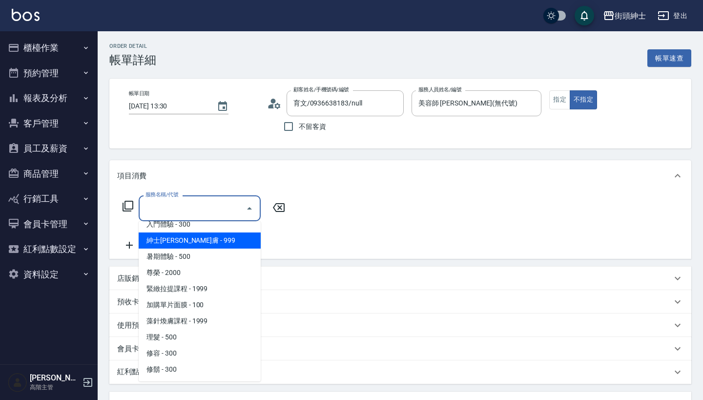
click at [215, 232] on span "紳士全效煥膚 - 999" at bounding box center [200, 240] width 122 height 16
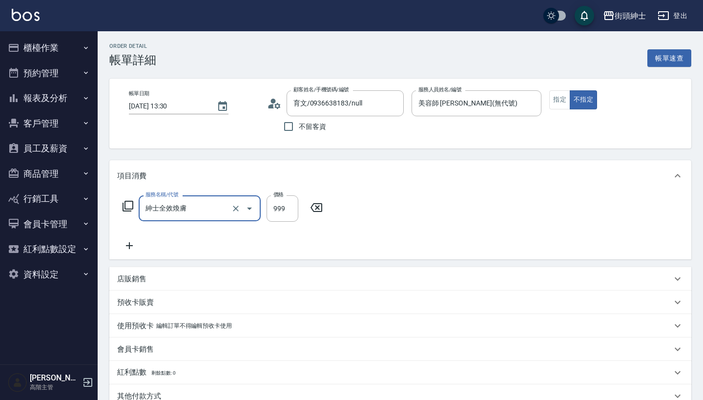
type input "紳士全效煥膚"
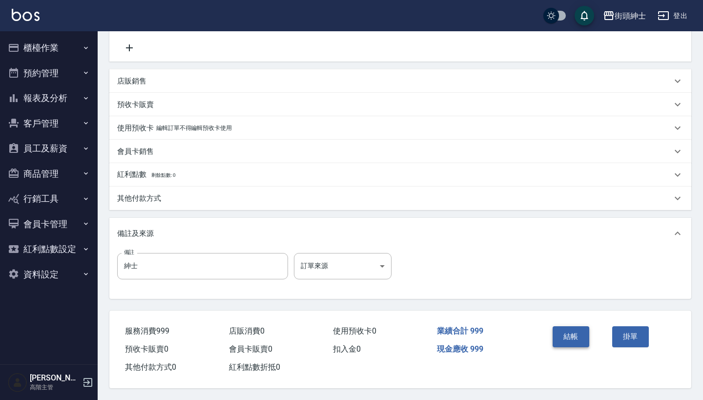
scroll to position [202, 0]
click at [564, 326] on button "結帳" at bounding box center [570, 336] width 37 height 20
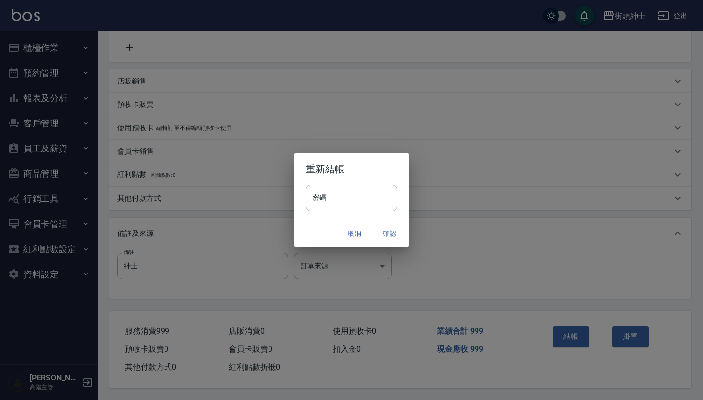
click at [395, 230] on button "確認" at bounding box center [389, 233] width 31 height 18
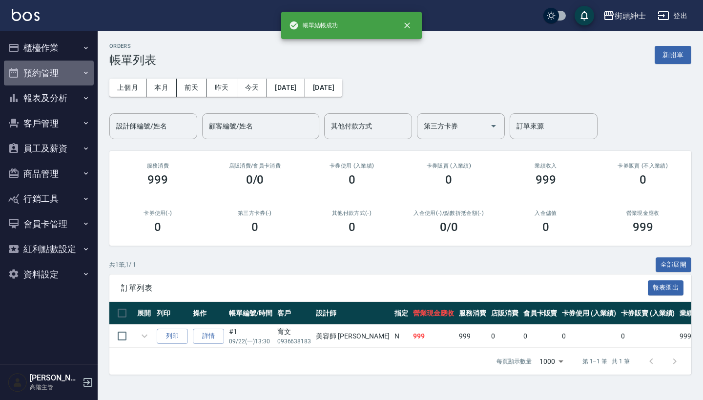
click at [70, 66] on button "預約管理" at bounding box center [49, 73] width 90 height 25
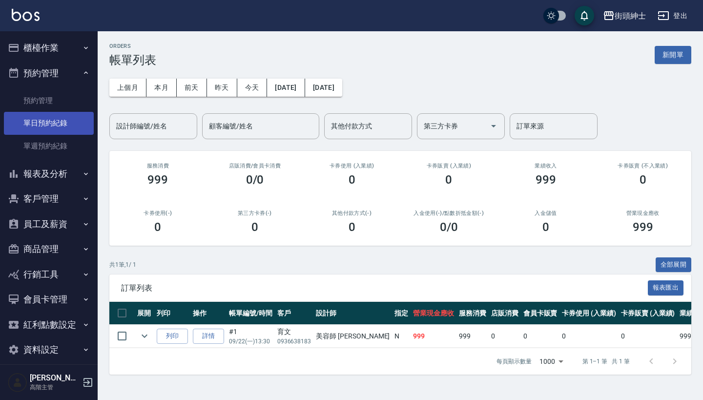
click at [68, 113] on link "單日預約紀錄" at bounding box center [49, 123] width 90 height 22
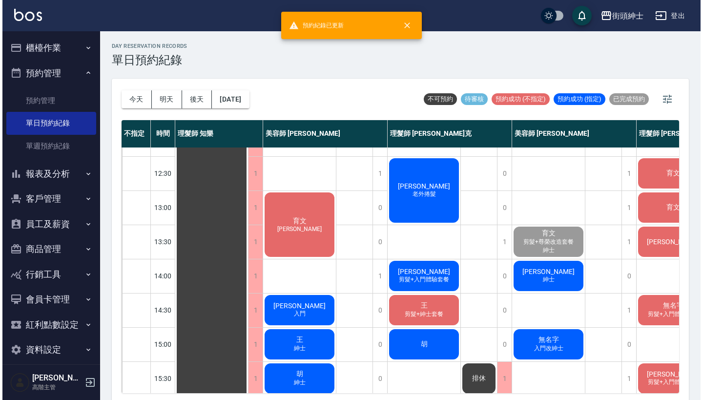
scroll to position [96, 0]
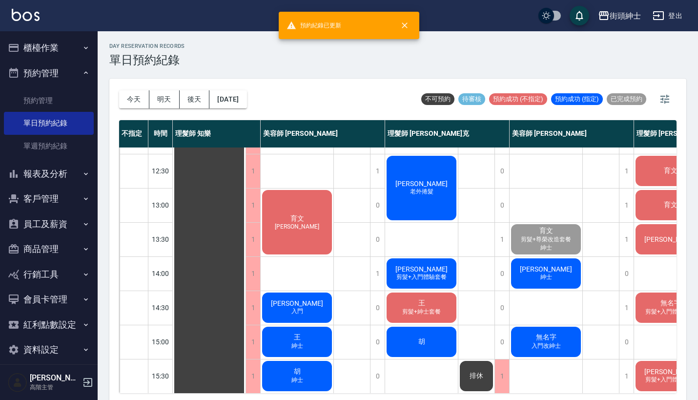
click at [543, 280] on span "紳士" at bounding box center [546, 277] width 16 height 8
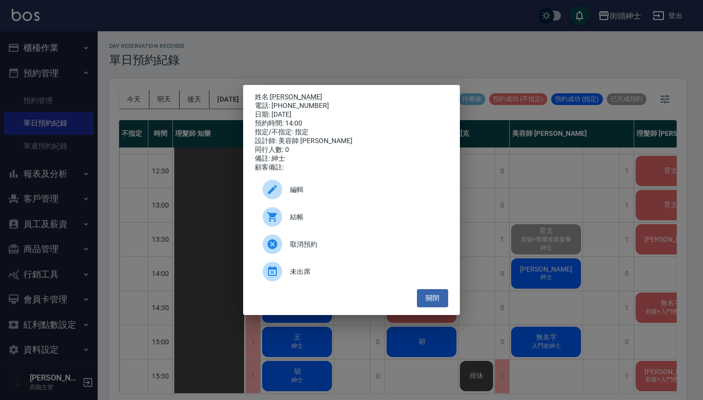
click at [400, 222] on span "結帳" at bounding box center [365, 217] width 150 height 10
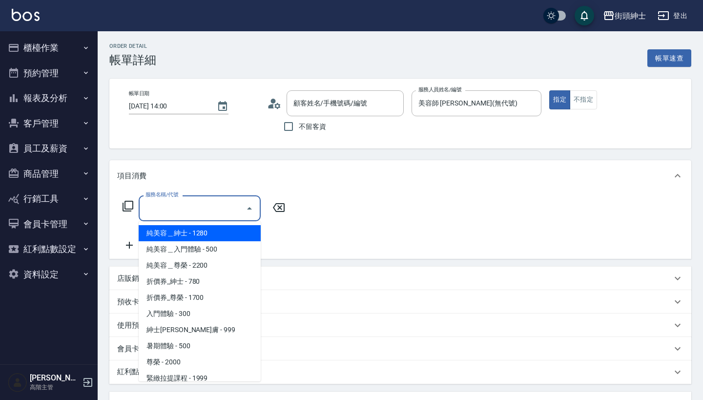
type input "詹/0987657128/null"
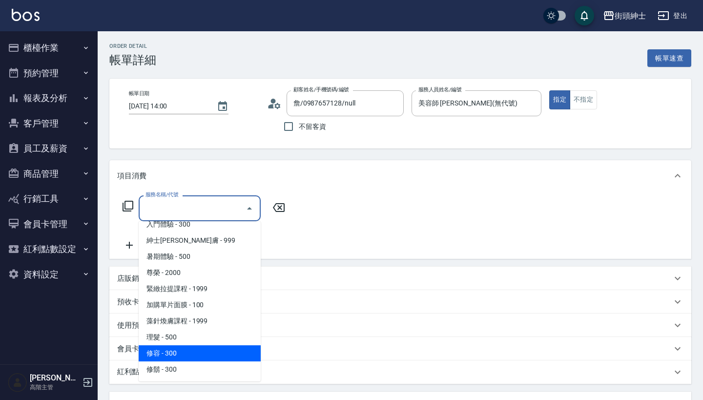
scroll to position [89, 0]
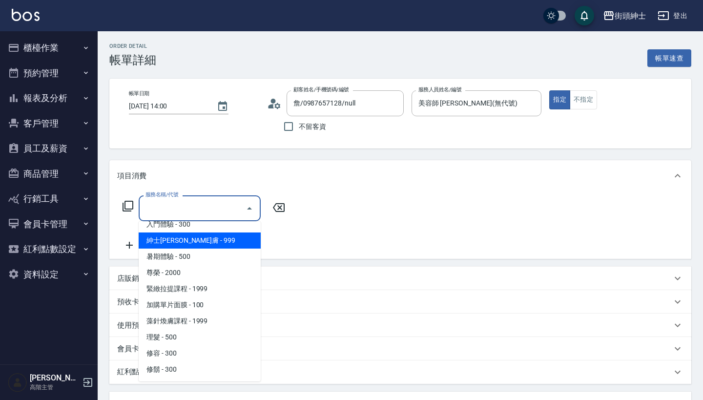
click at [207, 234] on span "紳士[PERSON_NAME]膚 - 999" at bounding box center [200, 240] width 122 height 16
type input "紳士全效煥膚"
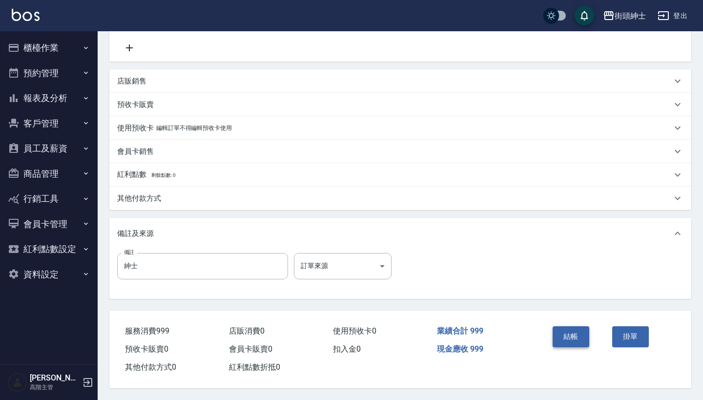
click at [566, 340] on button "結帳" at bounding box center [570, 336] width 37 height 20
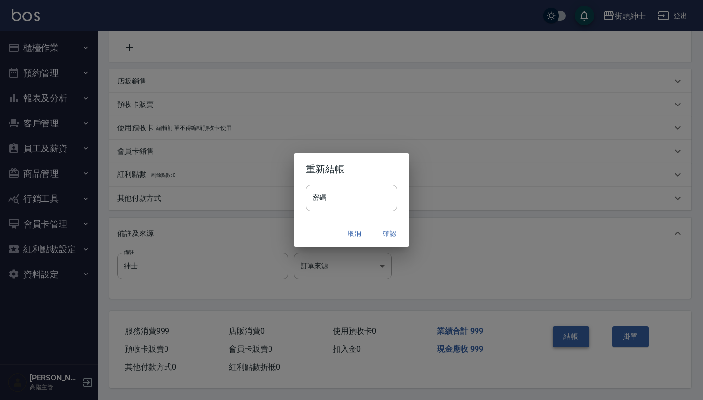
scroll to position [202, 0]
click at [389, 230] on button "確認" at bounding box center [389, 233] width 31 height 18
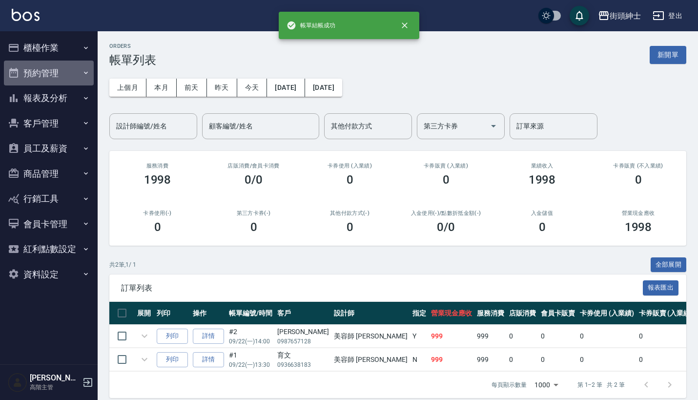
click at [68, 76] on button "預約管理" at bounding box center [49, 73] width 90 height 25
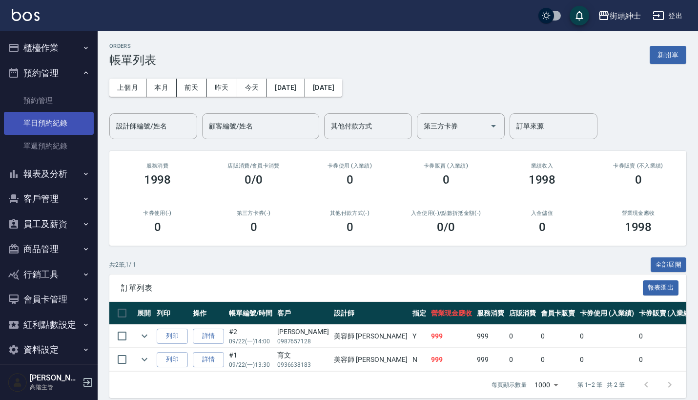
click at [65, 120] on link "單日預約紀錄" at bounding box center [49, 123] width 90 height 22
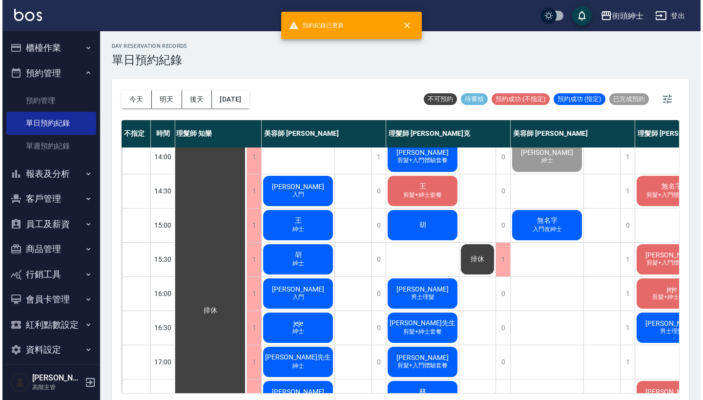
scroll to position [213, 2]
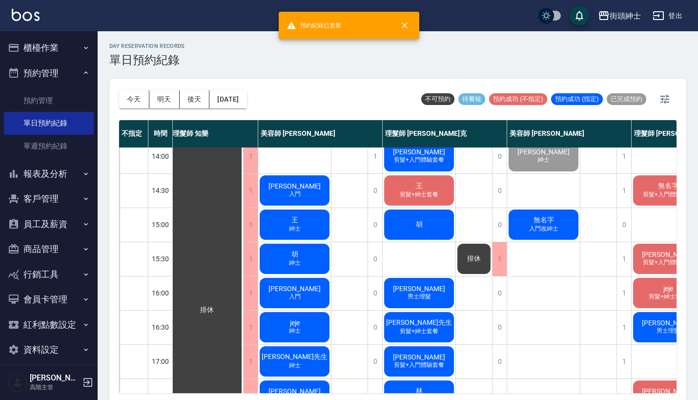
click at [548, 209] on div "無名字 入門改紳士" at bounding box center [543, 224] width 73 height 33
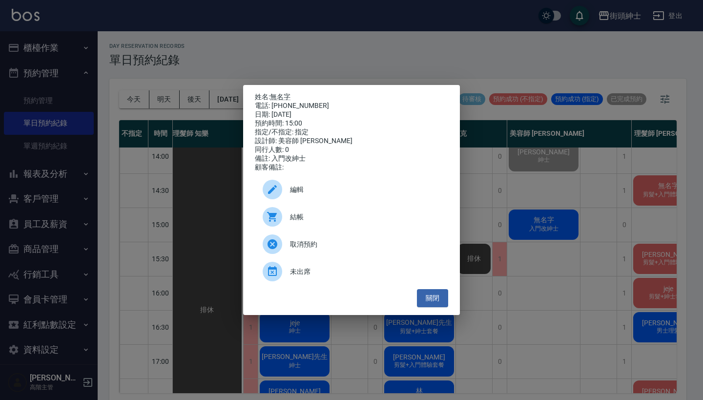
click at [364, 211] on div "結帳" at bounding box center [351, 216] width 193 height 27
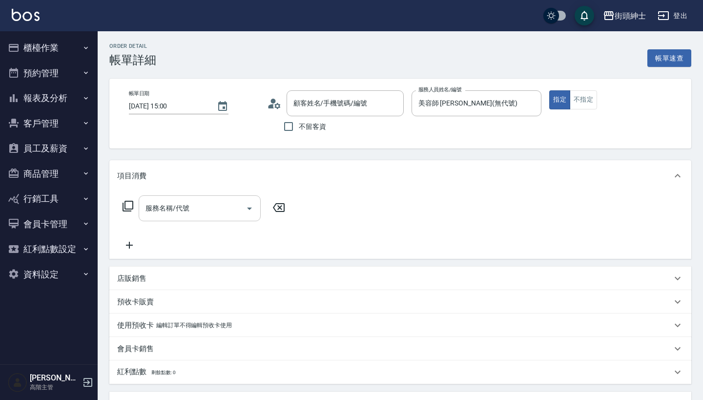
type input "無名字/0972188702/null"
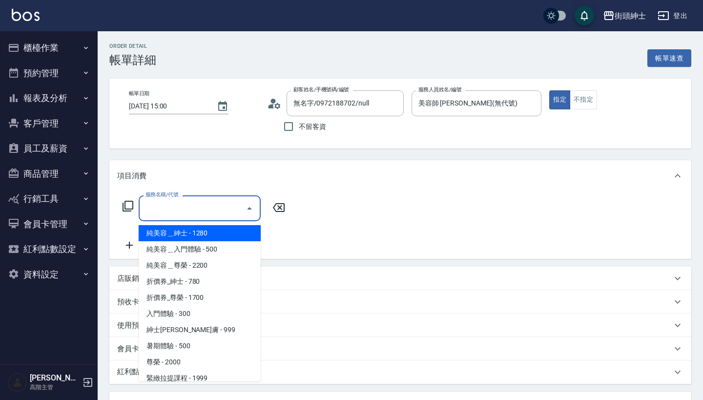
click at [213, 204] on input "服務名稱/代號" at bounding box center [192, 208] width 99 height 17
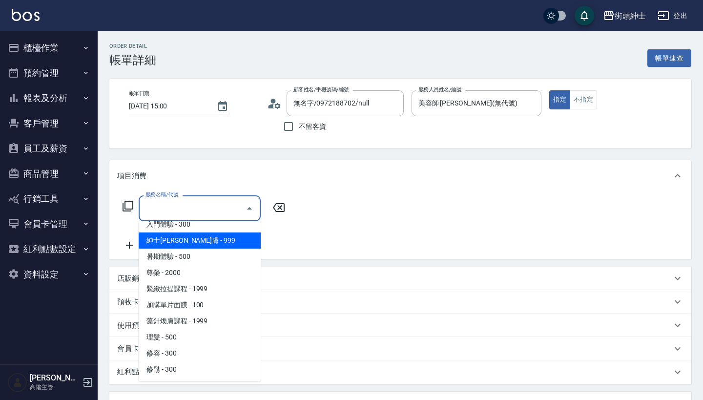
scroll to position [89, 0]
click at [230, 247] on span "紳士[PERSON_NAME]膚 - 999" at bounding box center [200, 240] width 122 height 16
type input "紳士全效煥膚"
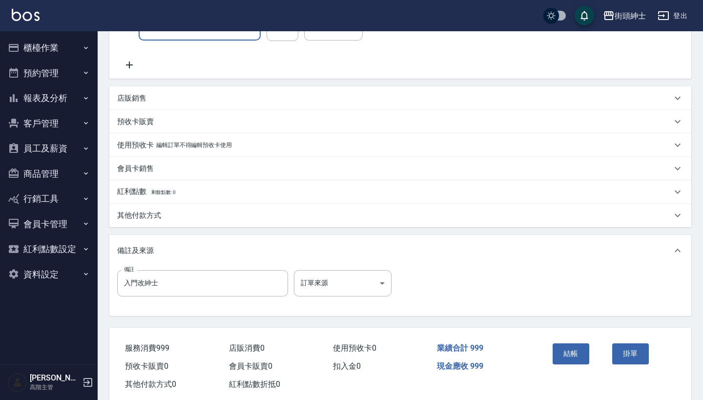
scroll to position [197, 0]
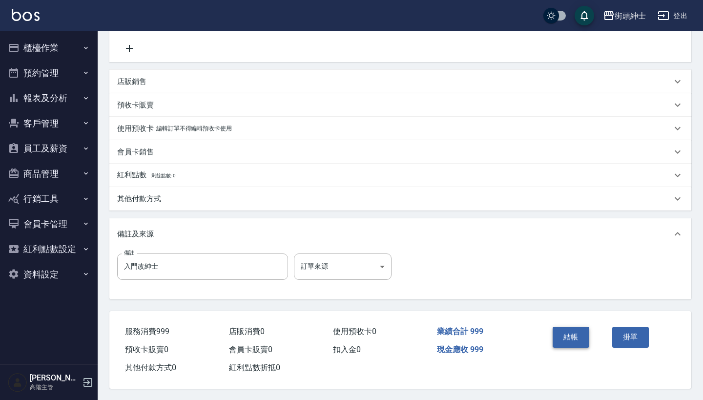
click at [581, 338] on button "結帳" at bounding box center [570, 336] width 37 height 20
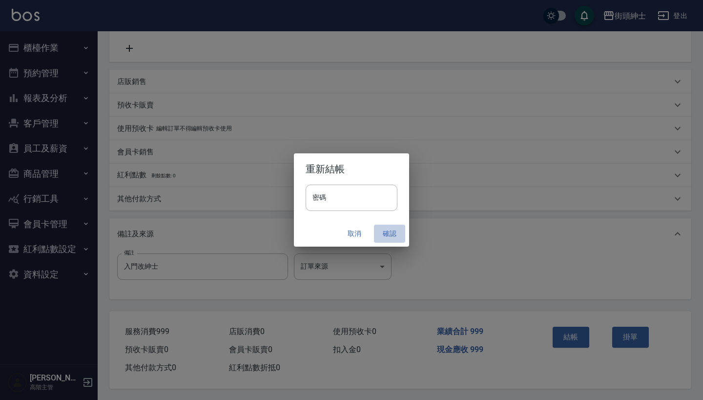
click at [385, 235] on button "確認" at bounding box center [389, 233] width 31 height 18
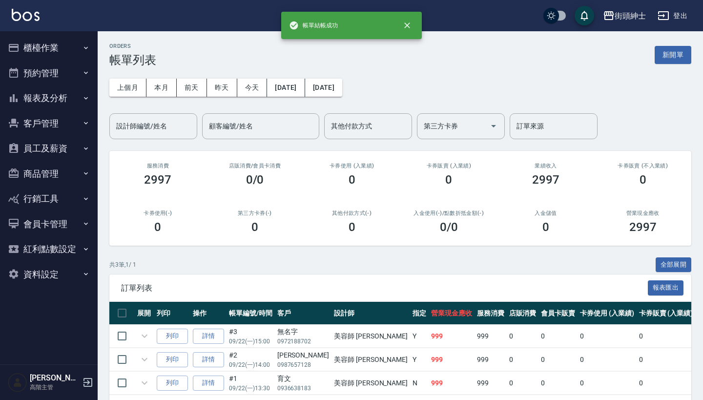
click at [70, 70] on button "預約管理" at bounding box center [49, 73] width 90 height 25
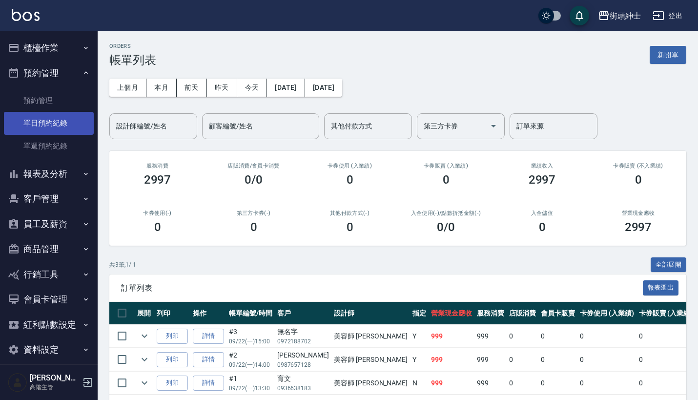
click at [72, 115] on link "單日預約紀錄" at bounding box center [49, 123] width 90 height 22
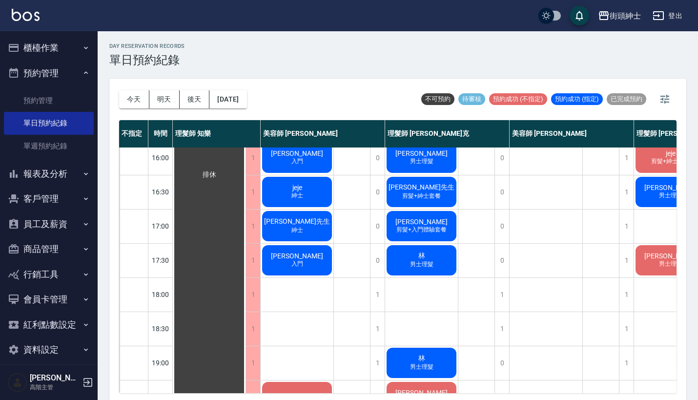
scroll to position [402, 0]
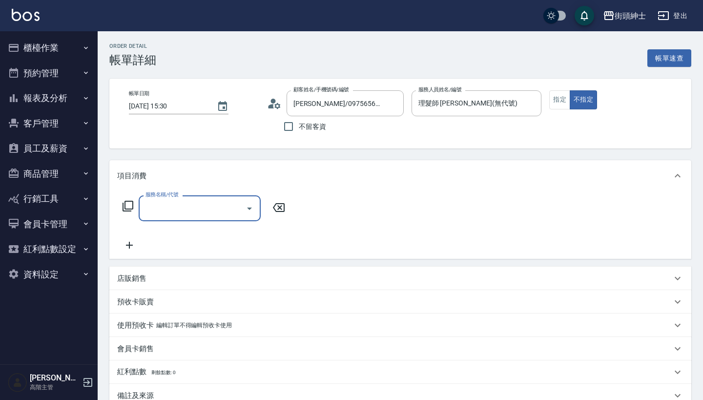
click at [217, 215] on input "服務名稱/代號" at bounding box center [192, 208] width 99 height 17
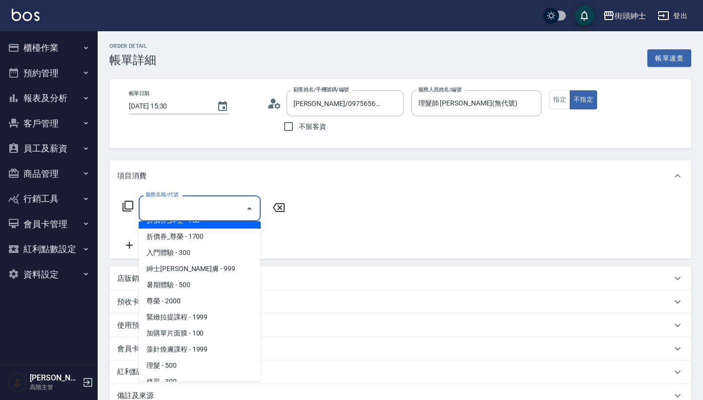
scroll to position [67, 0]
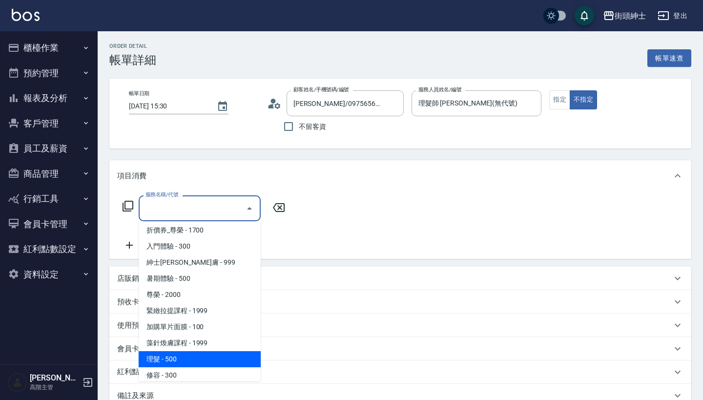
click at [206, 360] on span "理髮 - 500" at bounding box center [200, 359] width 122 height 16
type input "理髮(A02)"
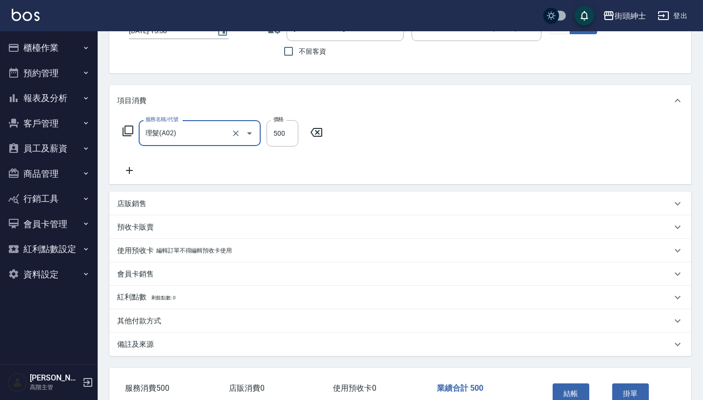
scroll to position [137, 0]
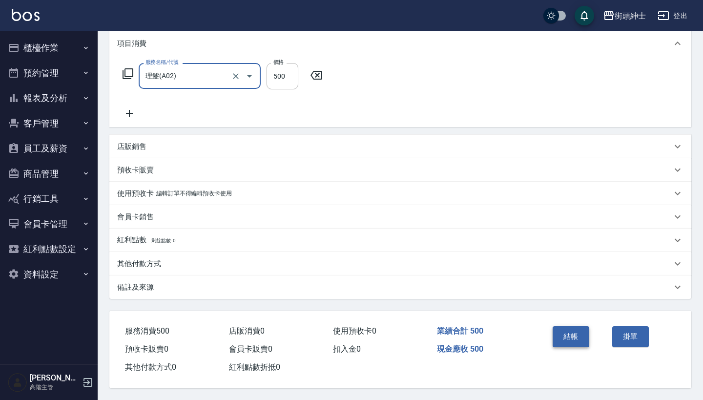
click at [571, 327] on button "結帳" at bounding box center [570, 336] width 37 height 20
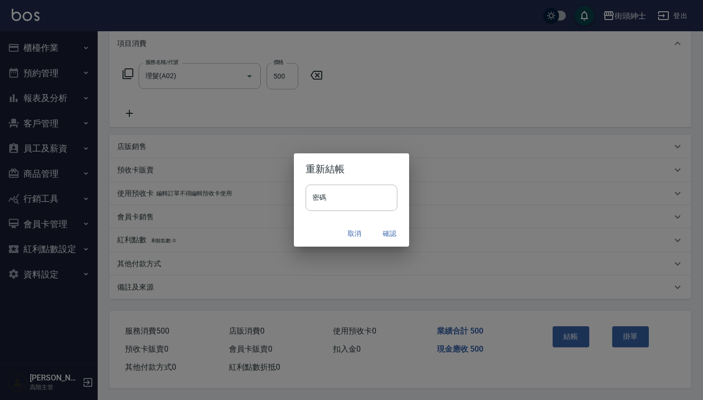
click at [388, 229] on button "確認" at bounding box center [389, 233] width 31 height 18
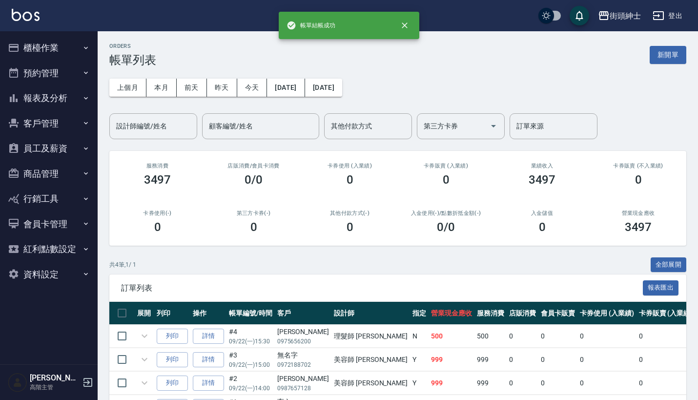
click at [71, 75] on button "預約管理" at bounding box center [49, 73] width 90 height 25
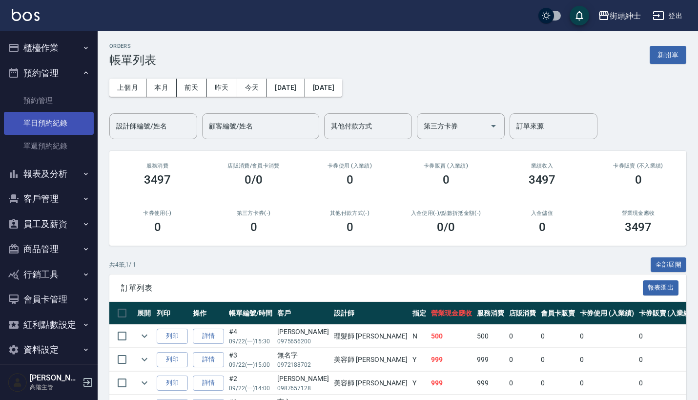
click at [72, 124] on link "單日預約紀錄" at bounding box center [49, 123] width 90 height 22
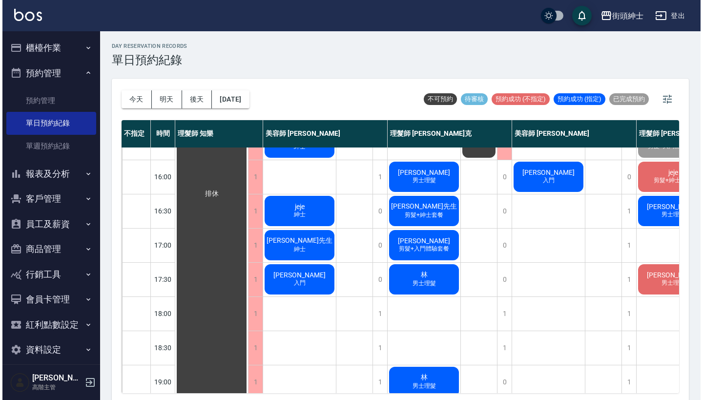
scroll to position [238, 0]
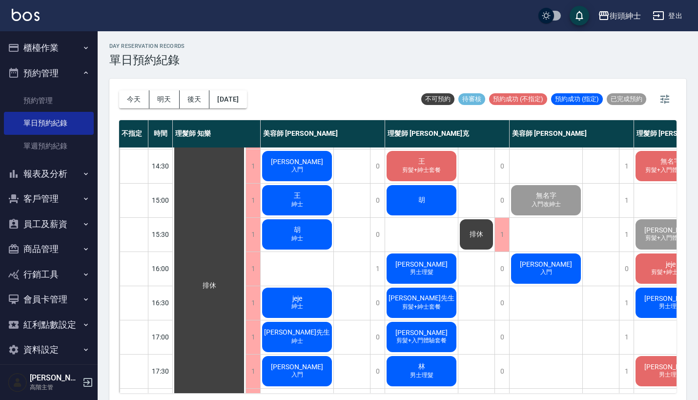
click at [556, 280] on div "高鴻倫 入門" at bounding box center [545, 268] width 73 height 33
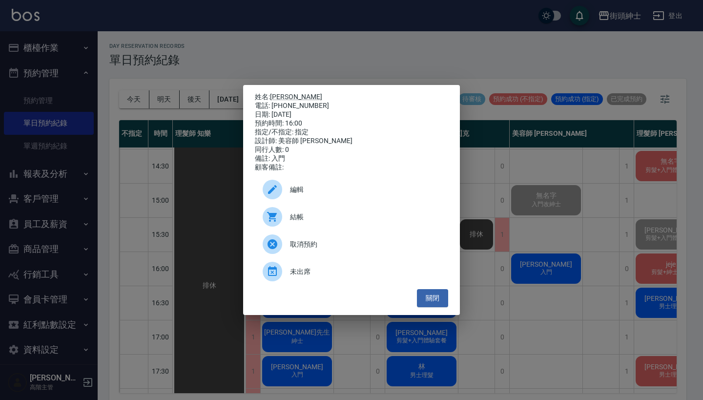
click at [331, 213] on div "結帳" at bounding box center [351, 216] width 193 height 27
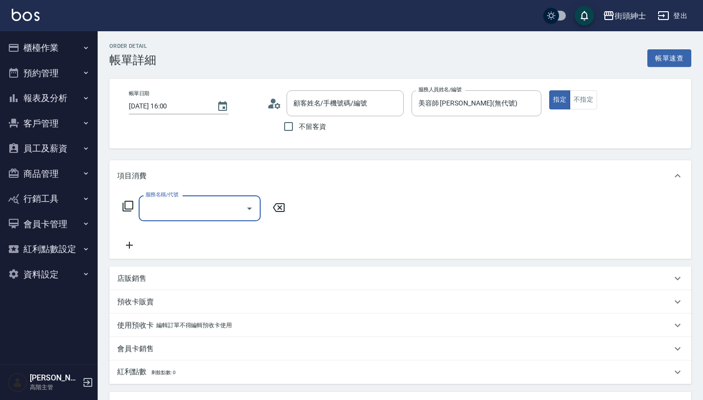
type input "[PERSON_NAME]/0975656200/null"
click at [193, 203] on input "服務名稱/代號" at bounding box center [192, 208] width 99 height 17
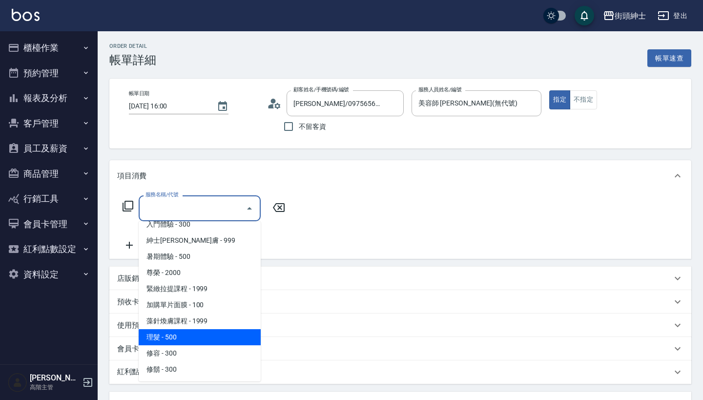
scroll to position [89, 0]
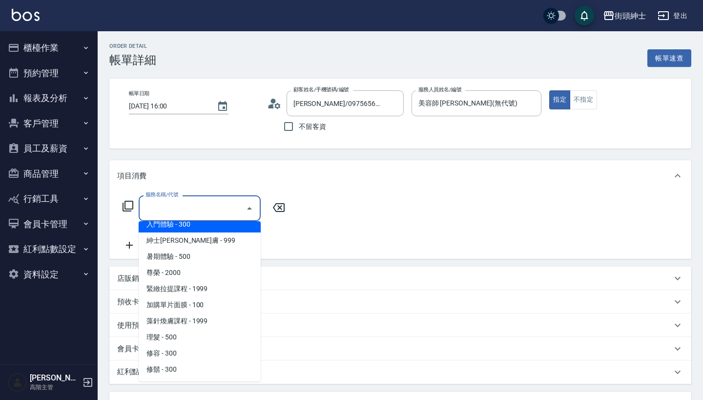
click at [219, 225] on span "入門體驗 - 300" at bounding box center [200, 224] width 122 height 16
type input "入門體驗"
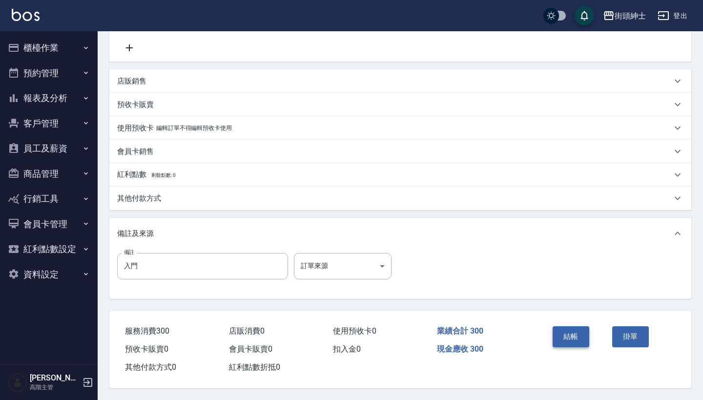
scroll to position [202, 0]
click at [569, 328] on button "結帳" at bounding box center [570, 336] width 37 height 20
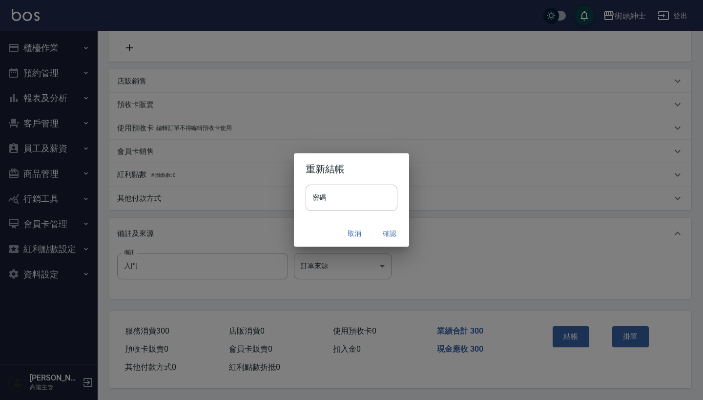
click at [394, 232] on button "確認" at bounding box center [389, 233] width 31 height 18
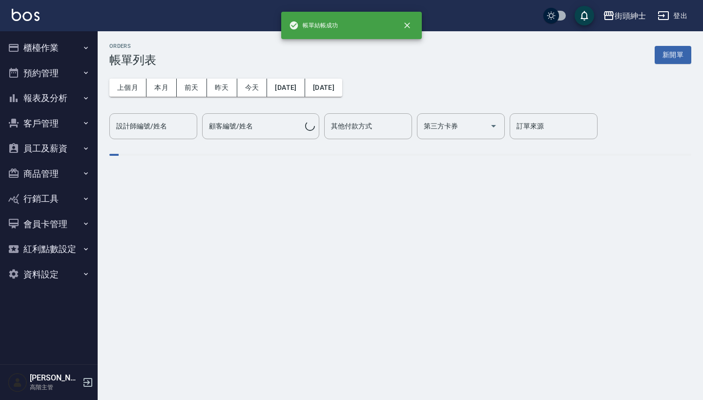
click at [62, 72] on button "預約管理" at bounding box center [49, 73] width 90 height 25
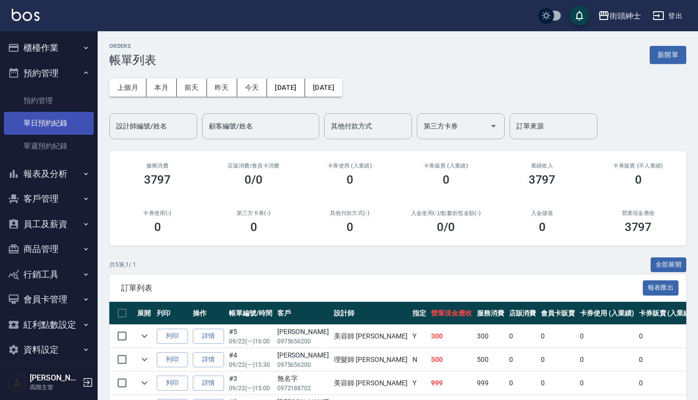
click at [66, 122] on link "單日預約紀錄" at bounding box center [49, 123] width 90 height 22
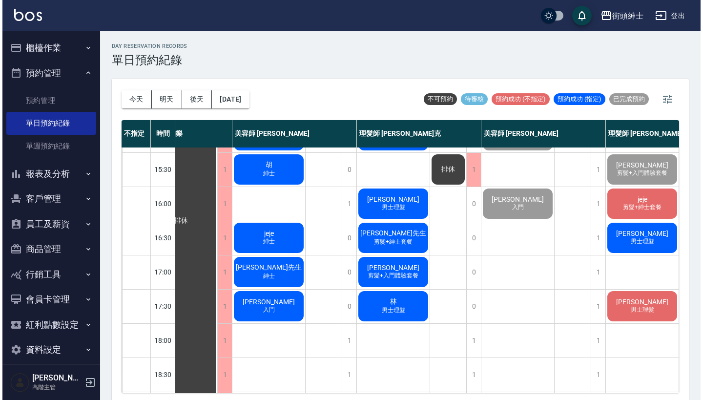
scroll to position [266, 31]
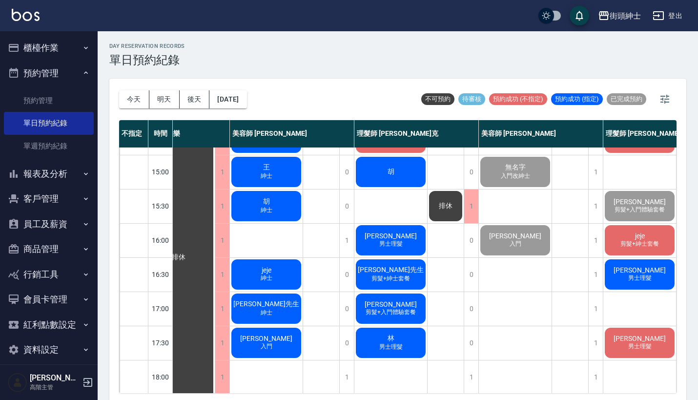
click at [369, 236] on div "[PERSON_NAME] 男士理髮" at bounding box center [390, 239] width 73 height 33
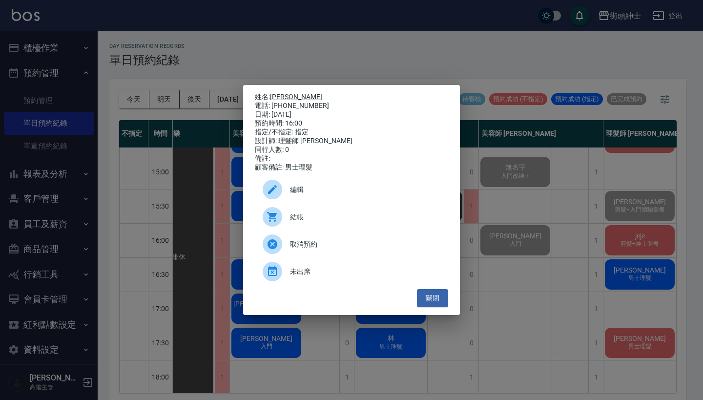
click at [282, 96] on link "[PERSON_NAME]" at bounding box center [296, 97] width 52 height 8
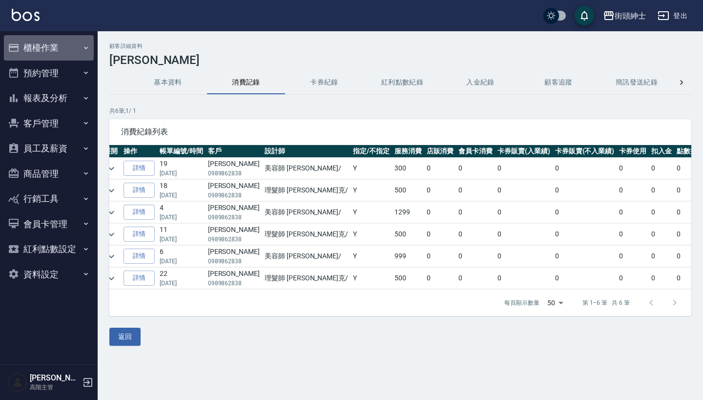
click at [53, 56] on button "櫃檯作業" at bounding box center [49, 47] width 90 height 25
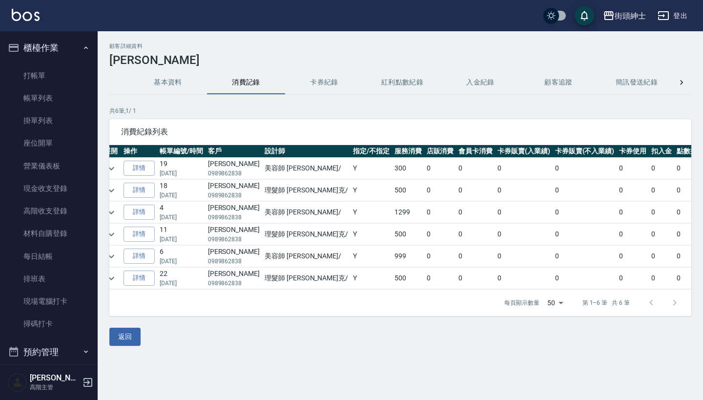
click at [51, 41] on button "櫃檯作業" at bounding box center [49, 47] width 90 height 25
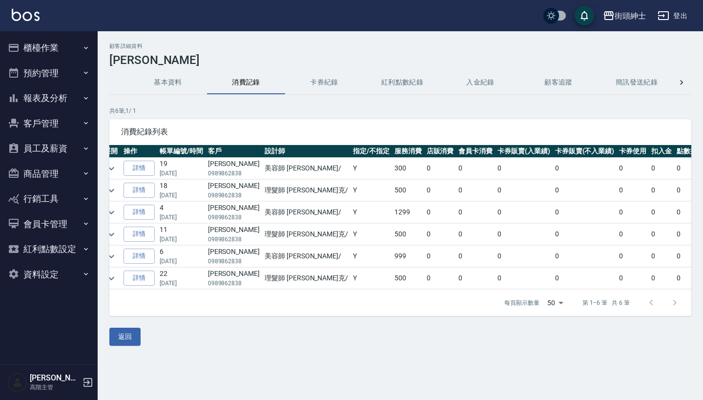
click at [62, 74] on button "預約管理" at bounding box center [49, 73] width 90 height 25
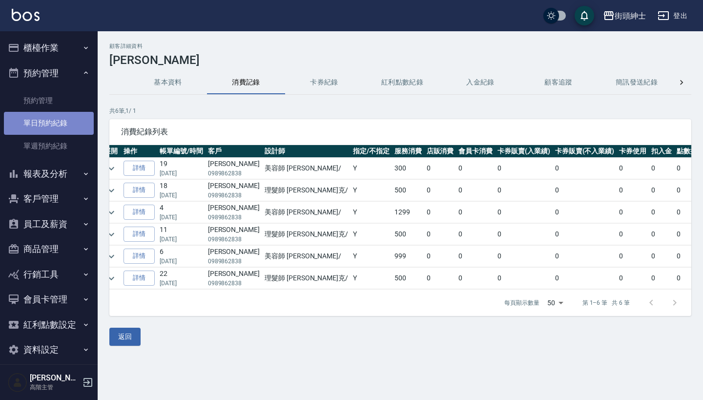
click at [61, 127] on link "單日預約紀錄" at bounding box center [49, 123] width 90 height 22
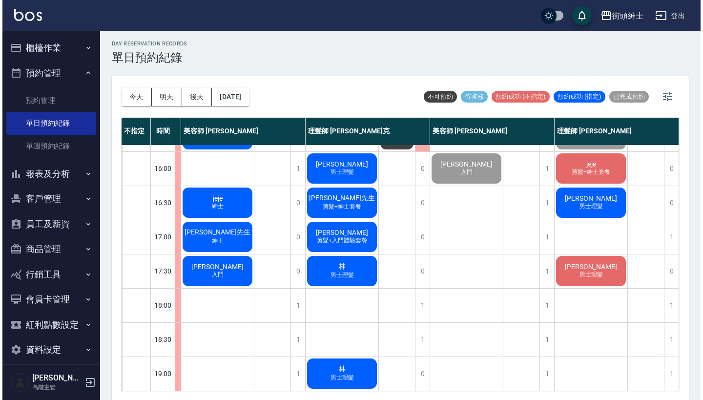
scroll to position [309, 87]
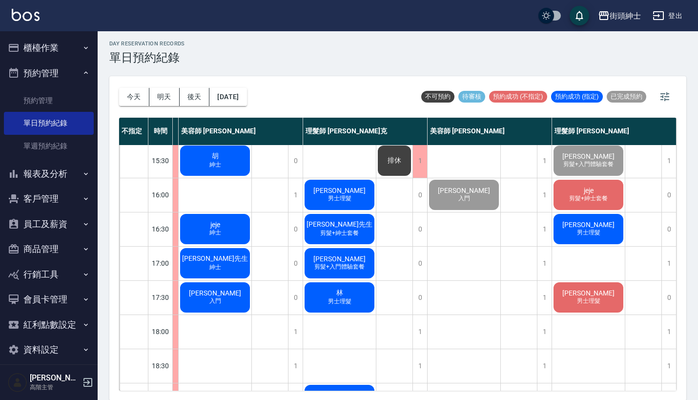
click at [335, 191] on span "[PERSON_NAME]" at bounding box center [339, 190] width 56 height 8
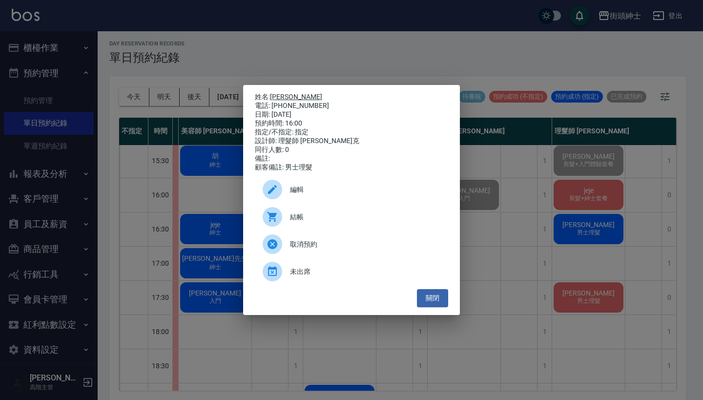
click at [279, 94] on link "[PERSON_NAME]" at bounding box center [296, 97] width 52 height 8
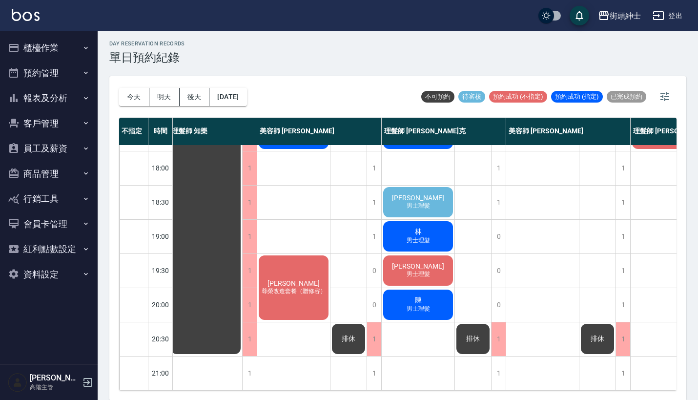
scroll to position [480, 3]
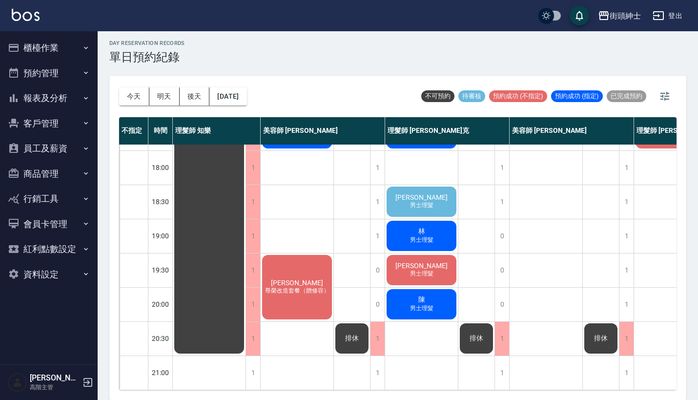
scroll to position [2, 0]
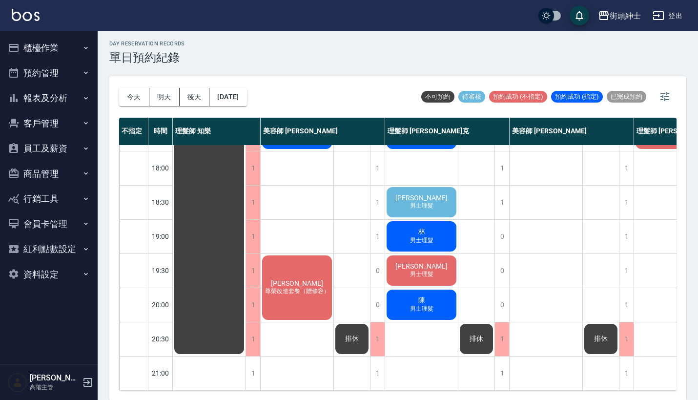
click at [421, 194] on span "[PERSON_NAME]" at bounding box center [421, 198] width 56 height 8
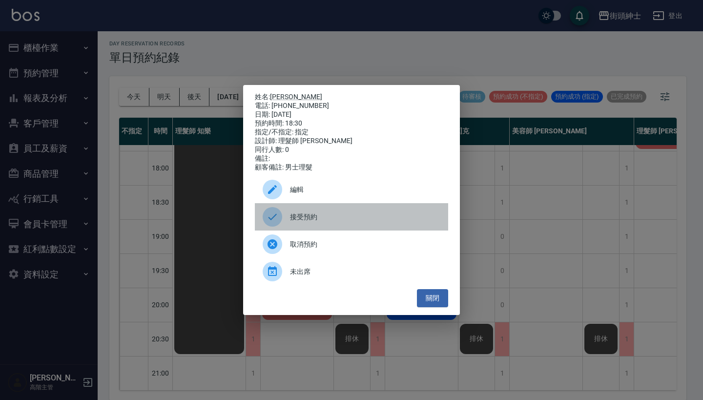
click at [344, 216] on span "接受預約" at bounding box center [365, 217] width 150 height 10
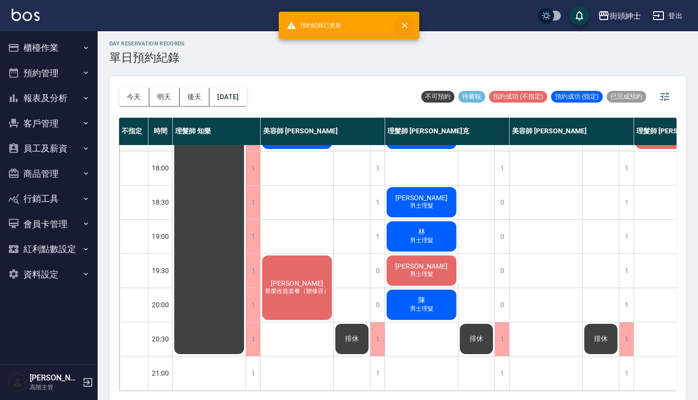
click at [404, 23] on icon "close" at bounding box center [405, 25] width 10 height 10
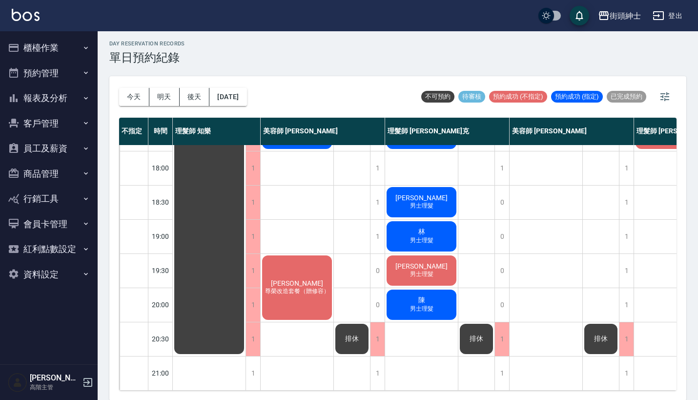
click at [365, 55] on div "day Reservation records 單日預約紀錄" at bounding box center [397, 52] width 577 height 24
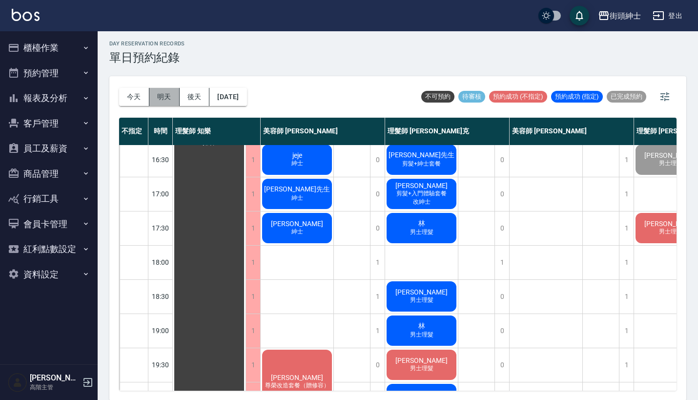
click at [172, 94] on button "明天" at bounding box center [164, 97] width 30 height 18
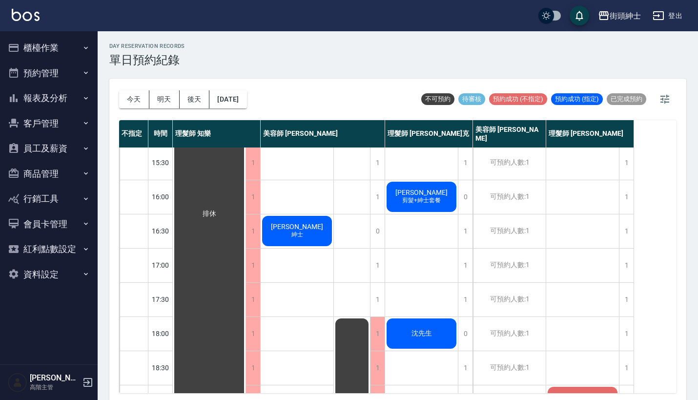
scroll to position [335, 0]
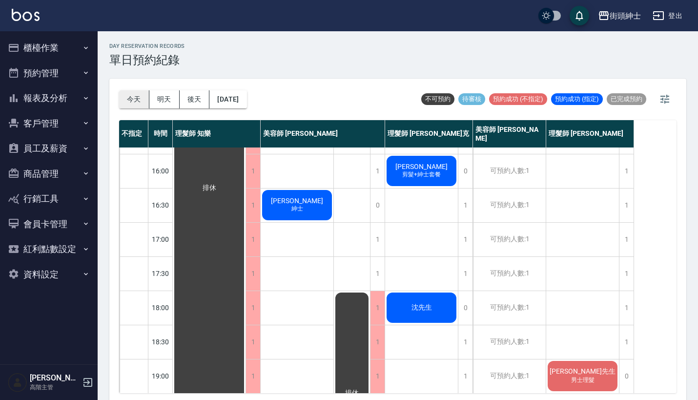
click at [140, 105] on button "今天" at bounding box center [134, 99] width 30 height 18
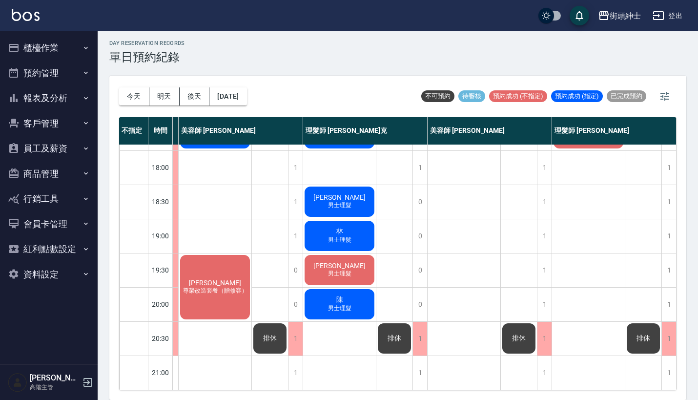
scroll to position [2, 0]
